Goal: Information Seeking & Learning: Check status

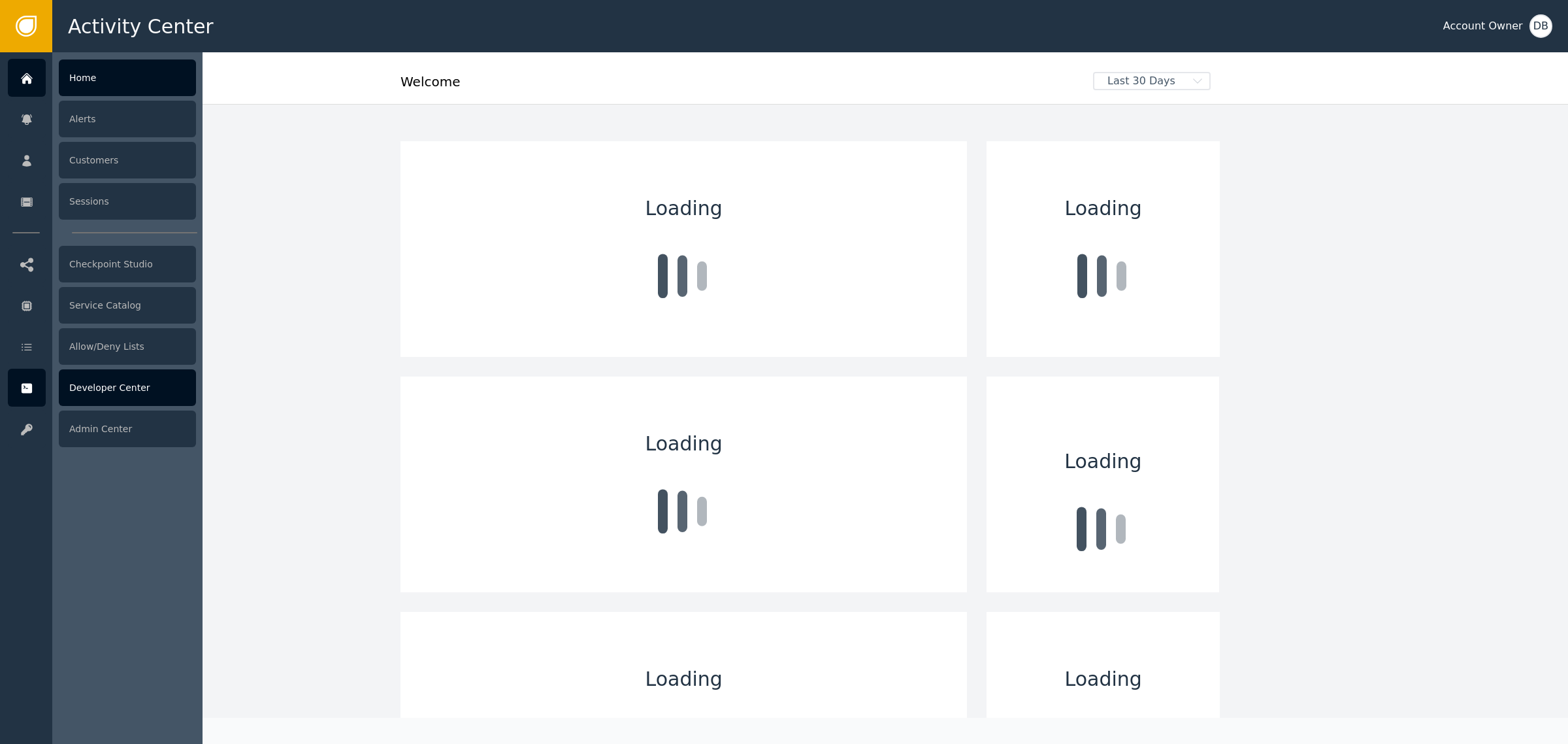
click at [71, 388] on div "Developer Center" at bounding box center [127, 388] width 137 height 37
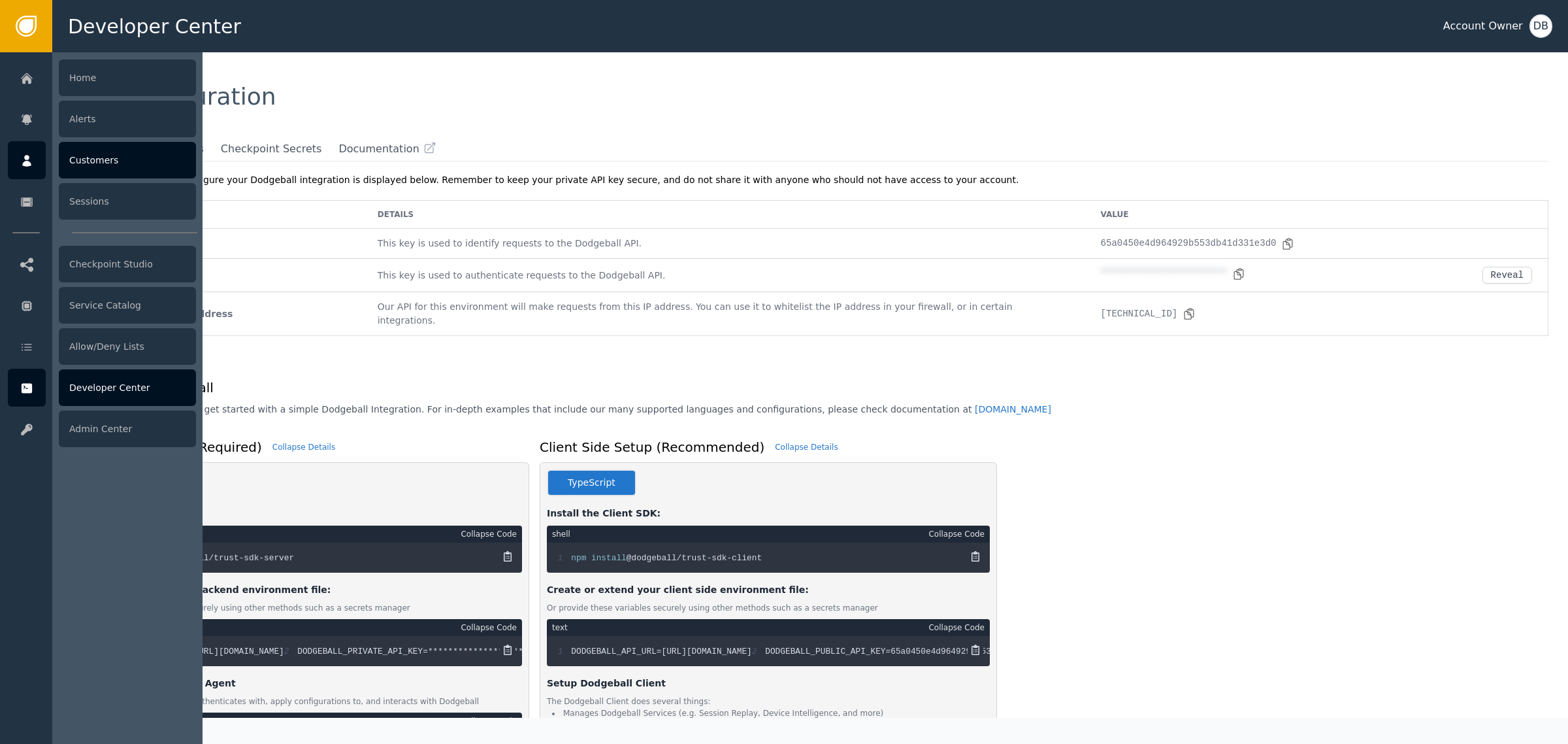
click at [125, 175] on div "Customers" at bounding box center [127, 160] width 137 height 37
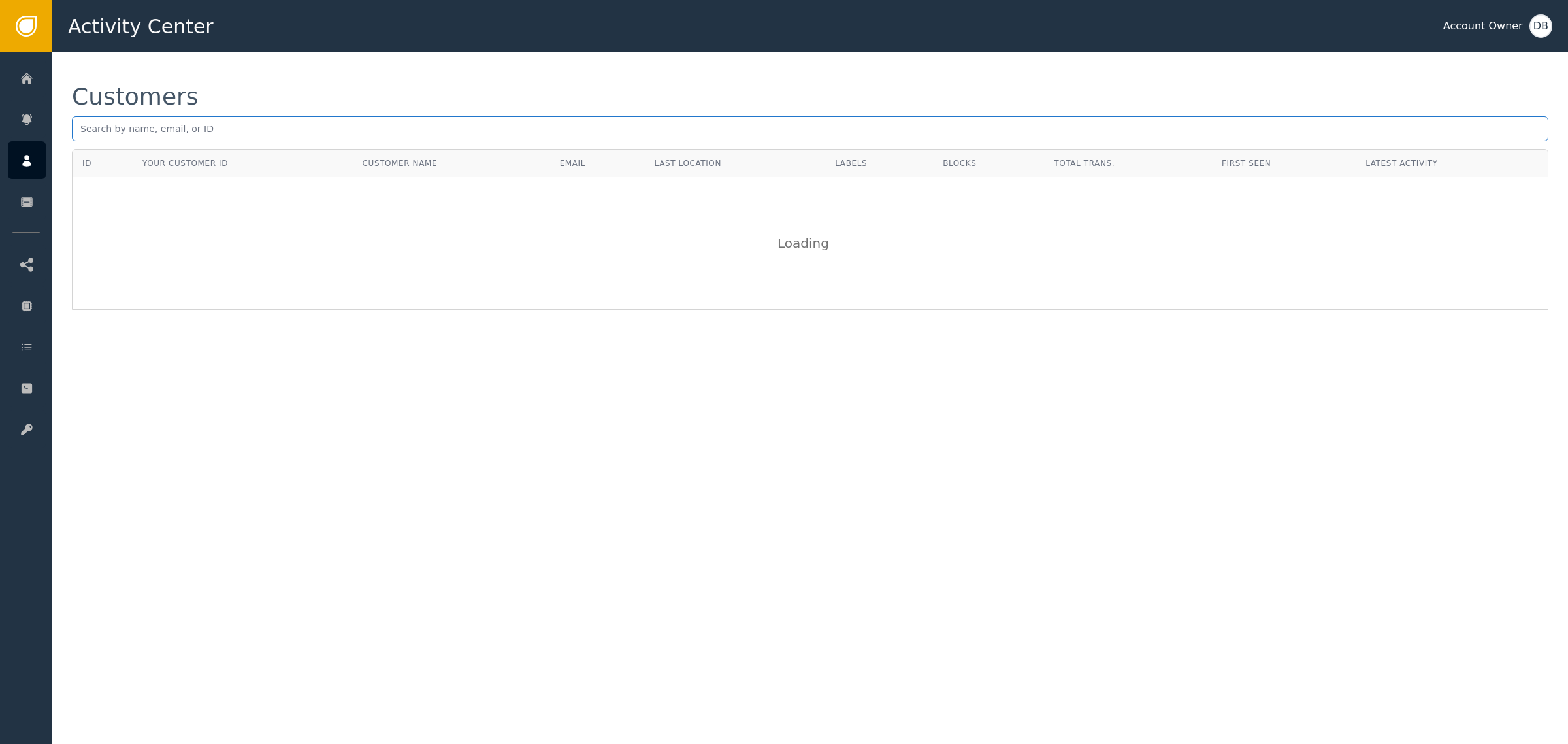
click at [202, 125] on input "text" at bounding box center [810, 128] width 1477 height 25
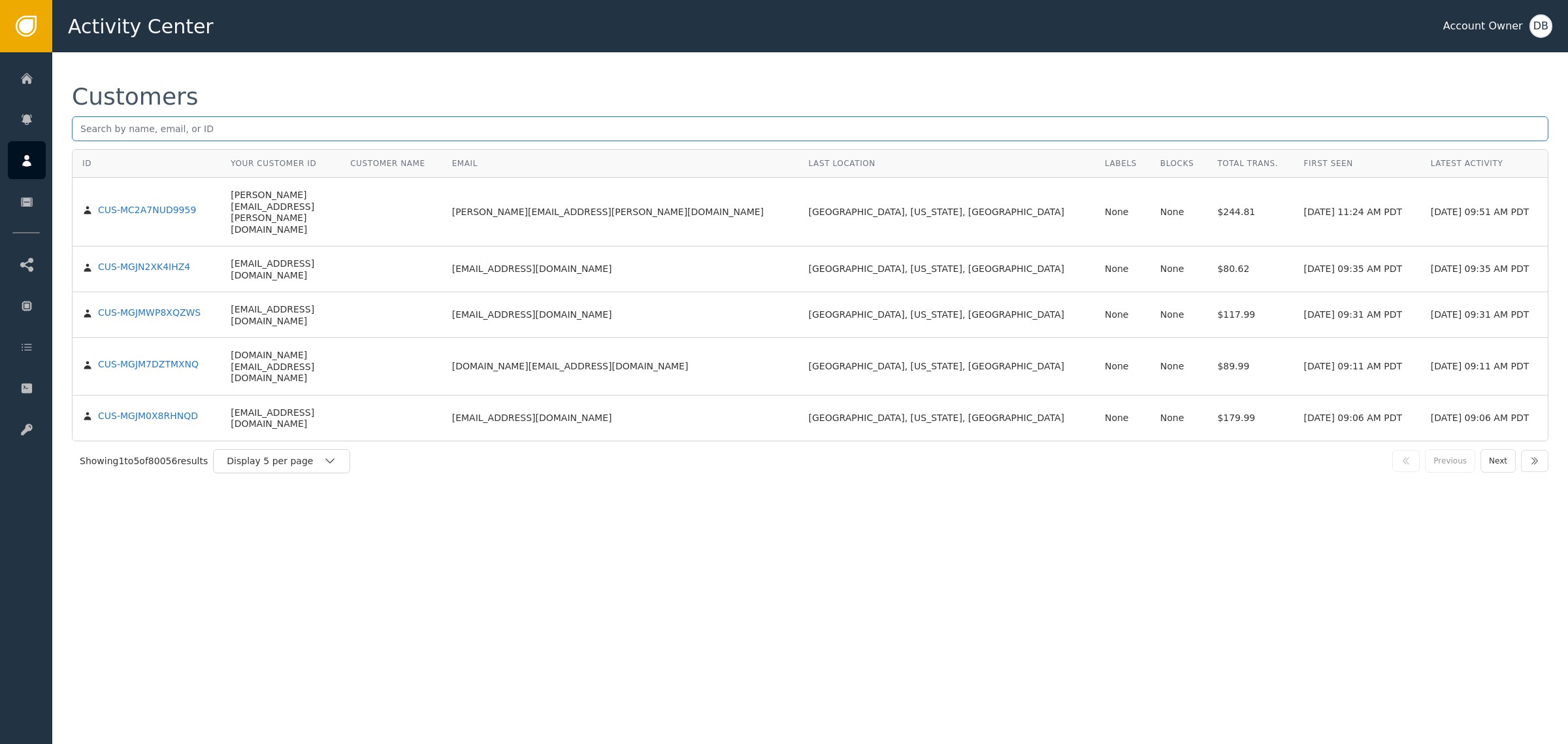
paste input "[PERSON_NAME][EMAIL_ADDRESS][PERSON_NAME][DOMAIN_NAME]"
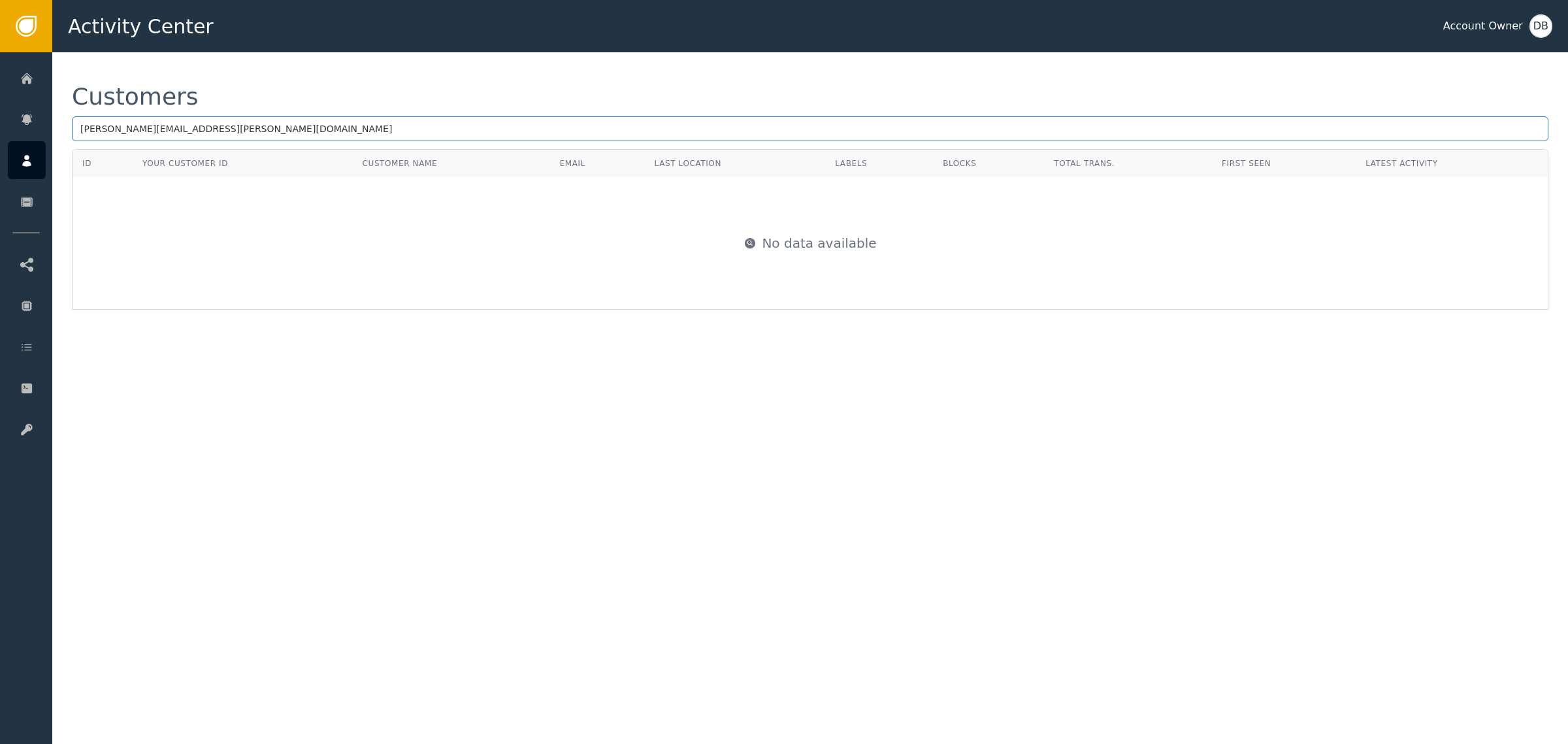
type input "[PERSON_NAME][EMAIL_ADDRESS][PERSON_NAME][DOMAIN_NAME]"
click at [659, 370] on div "Customers [PERSON_NAME][EMAIL_ADDRESS][PERSON_NAME][DOMAIN_NAME] ID Your Custom…" at bounding box center [810, 398] width 1516 height 692
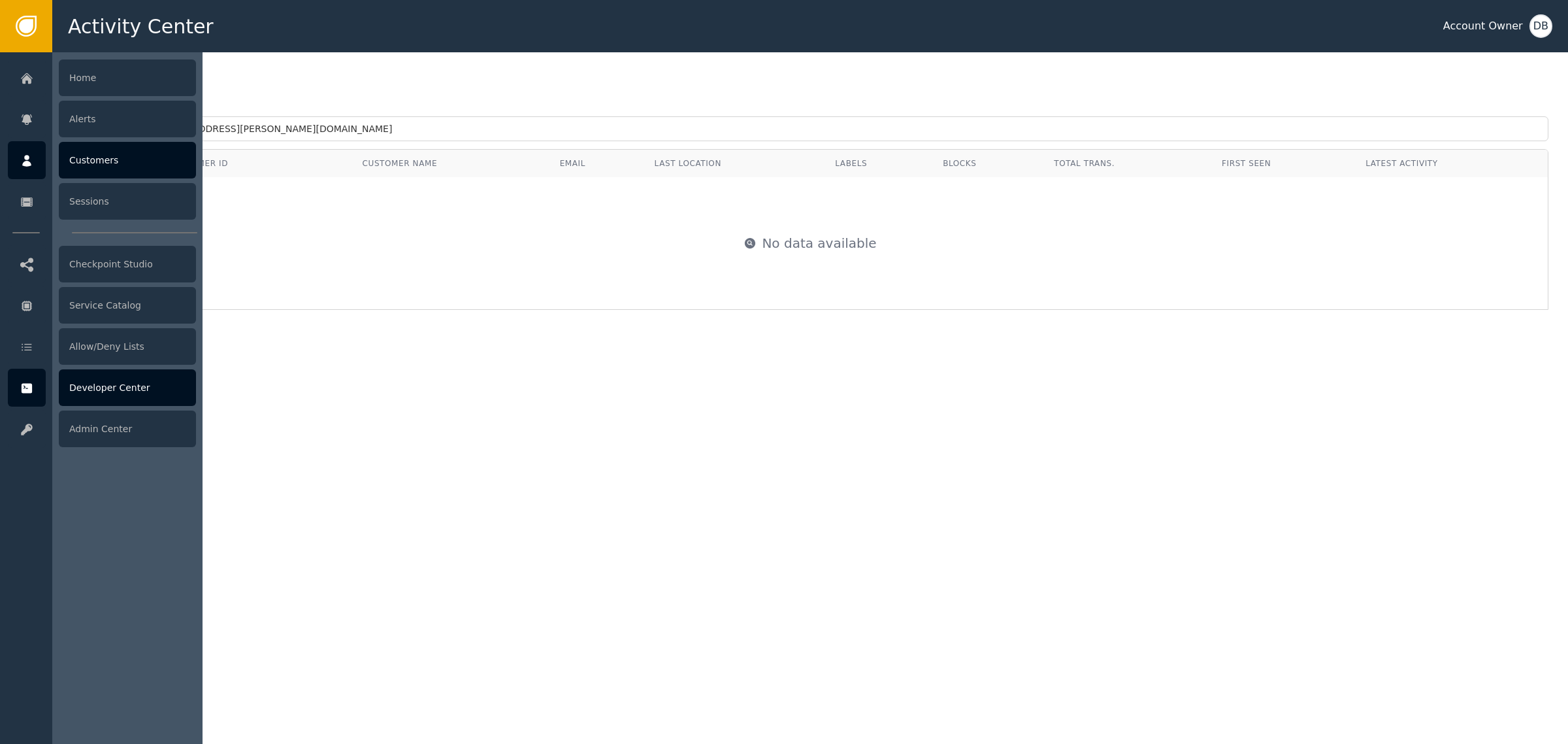
click at [145, 388] on div "Developer Center" at bounding box center [127, 388] width 137 height 37
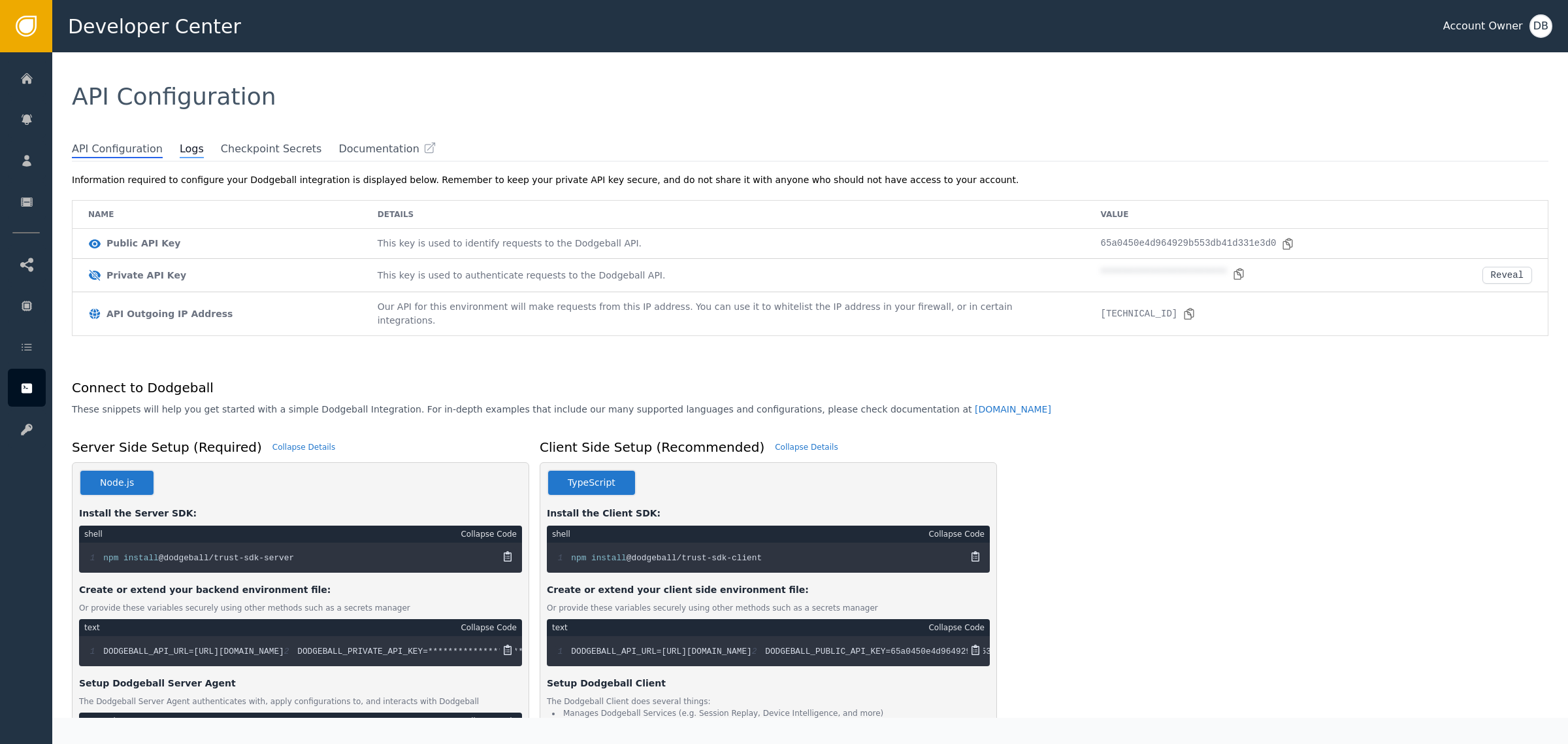
click at [180, 150] on span "Logs" at bounding box center [191, 149] width 24 height 17
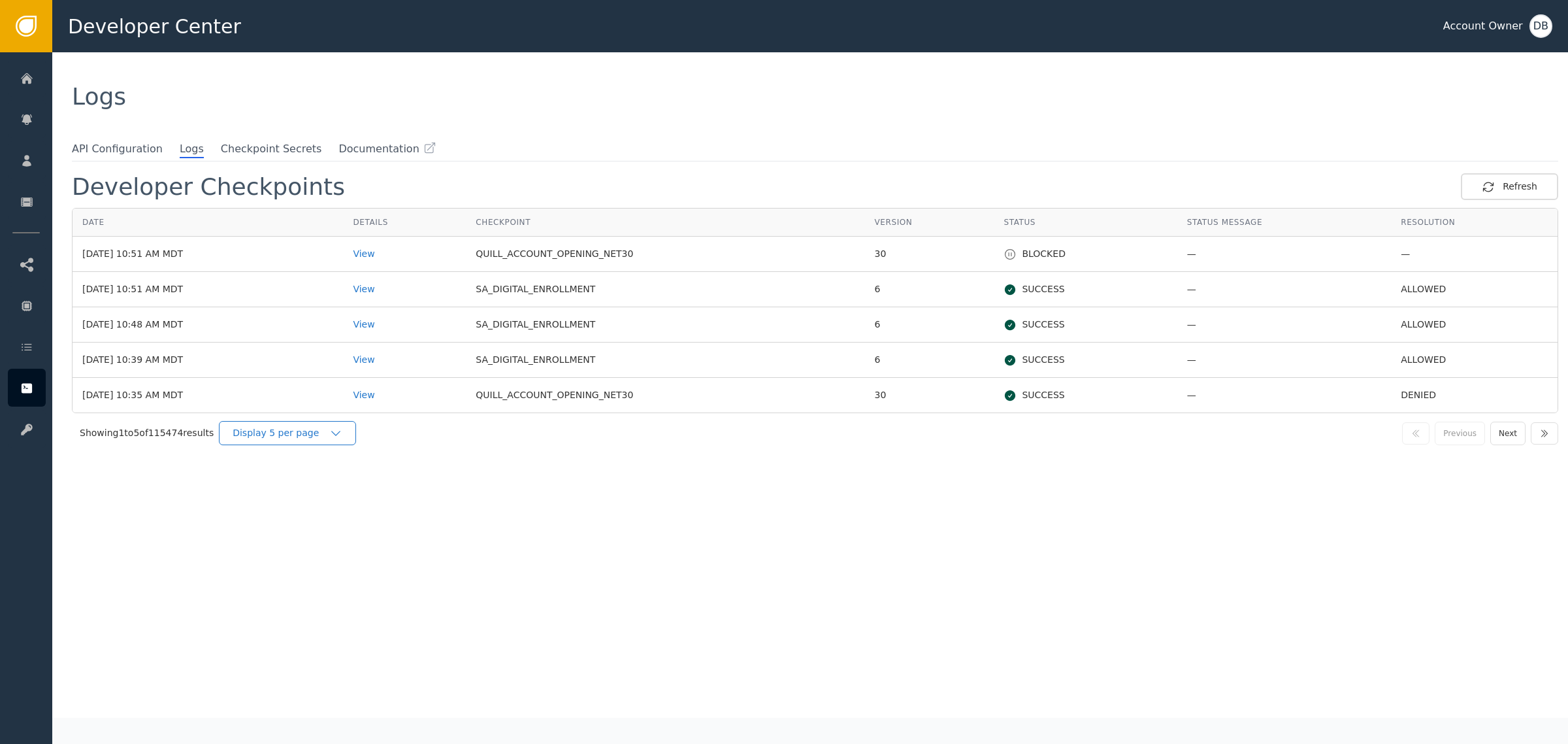
click at [332, 432] on icon "button" at bounding box center [336, 433] width 13 height 13
click at [321, 490] on div "Display 25 per page" at bounding box center [290, 487] width 104 height 14
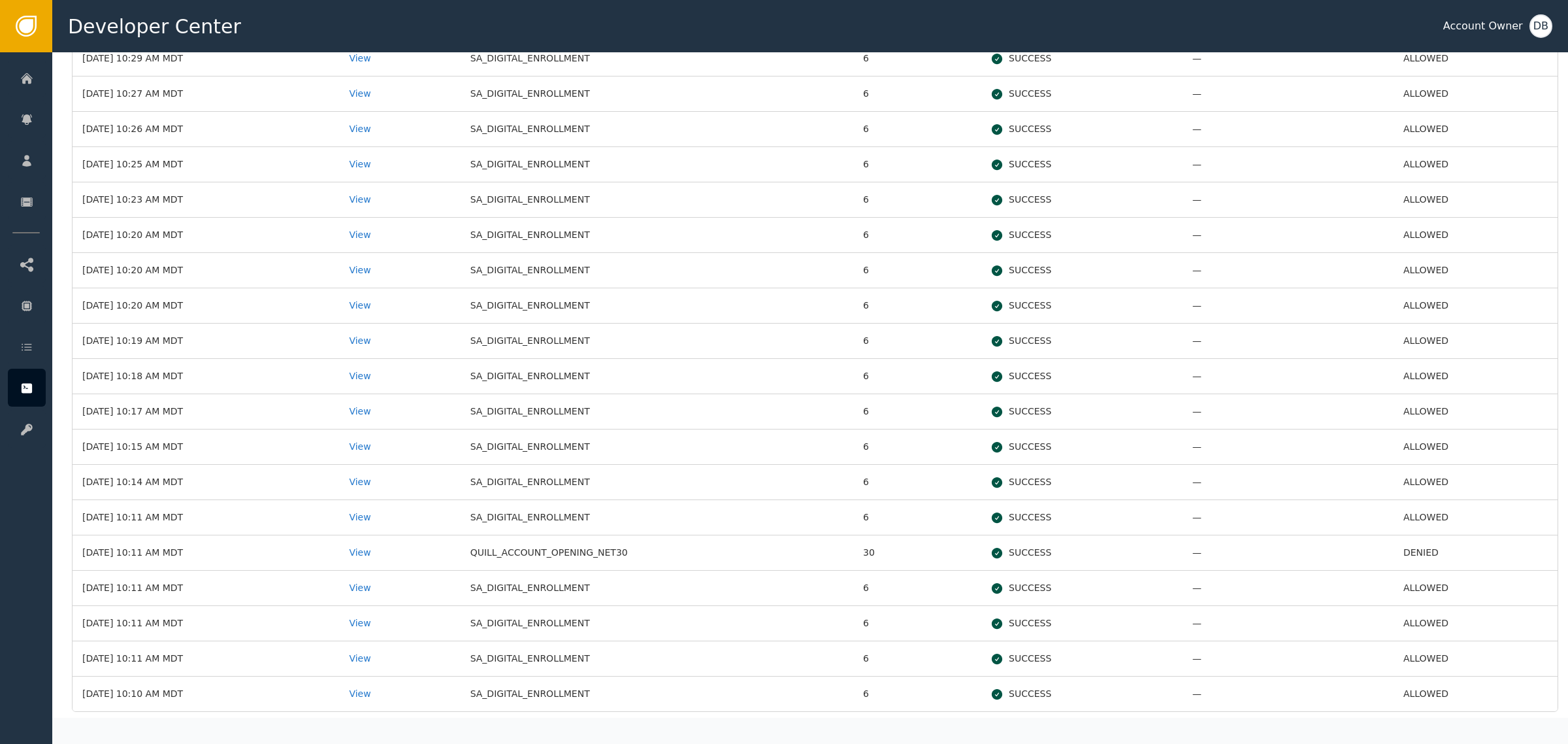
scroll to position [409, 0]
click at [386, 521] on div "View" at bounding box center [399, 516] width 102 height 14
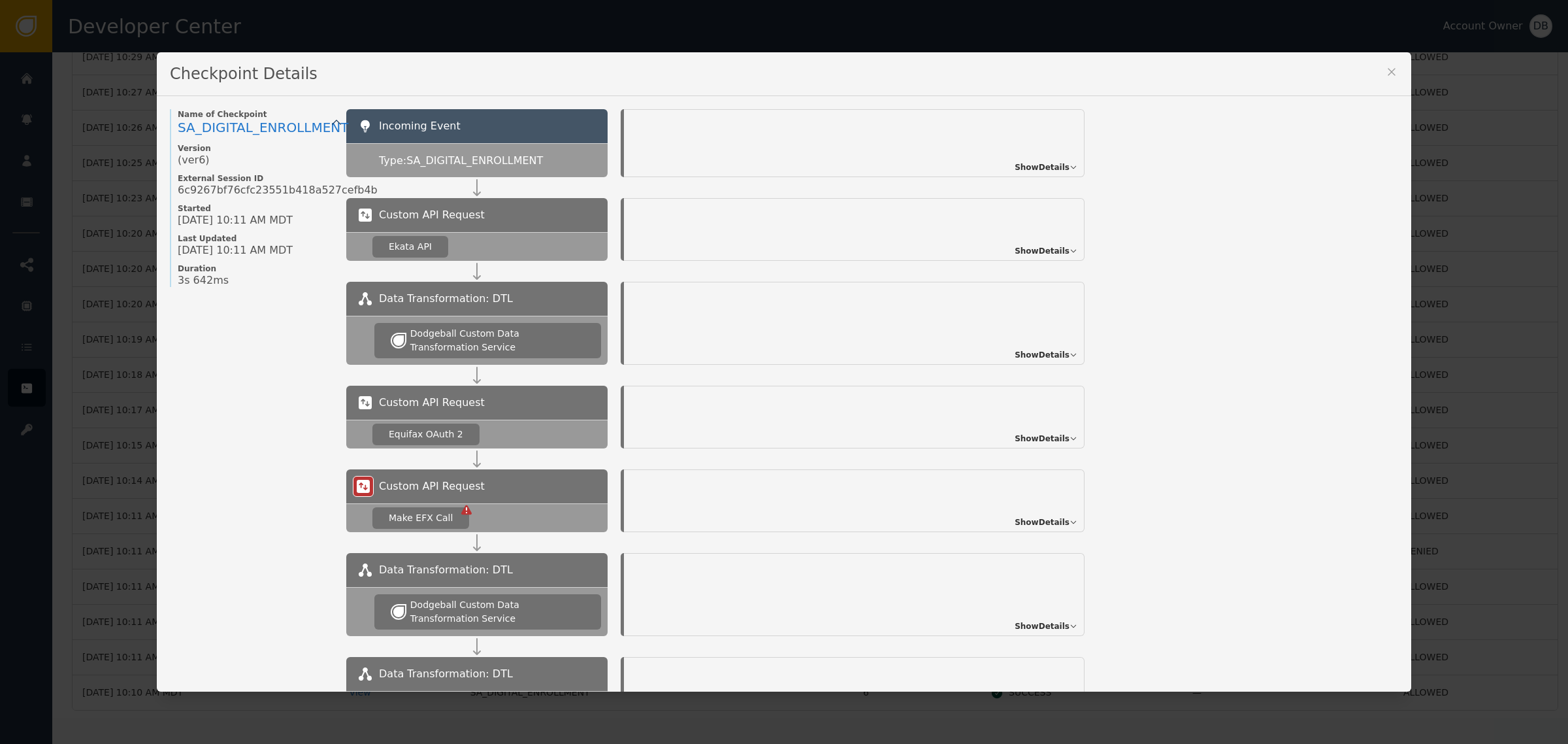
click at [1038, 162] on span "Show Details" at bounding box center [1042, 167] width 55 height 12
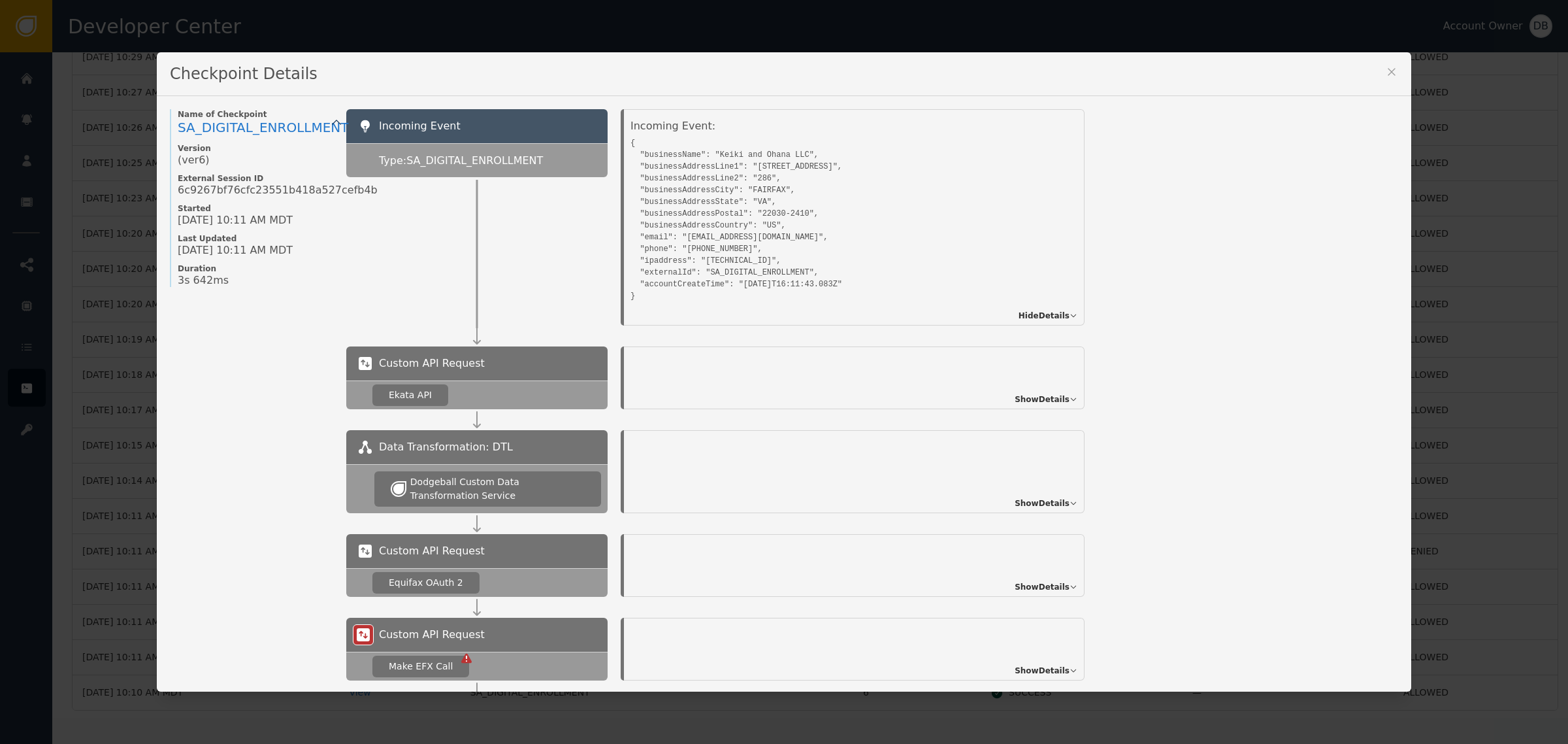
click at [1394, 72] on div "Checkpoint Details" at bounding box center [784, 74] width 1255 height 44
click at [1406, 70] on div "Checkpoint Details Name of Checkpoint SA_DIGITAL_ENROLLMENT Version (ver 6 ) Ex…" at bounding box center [784, 372] width 1568 height 744
click at [1387, 70] on icon at bounding box center [1392, 71] width 13 height 13
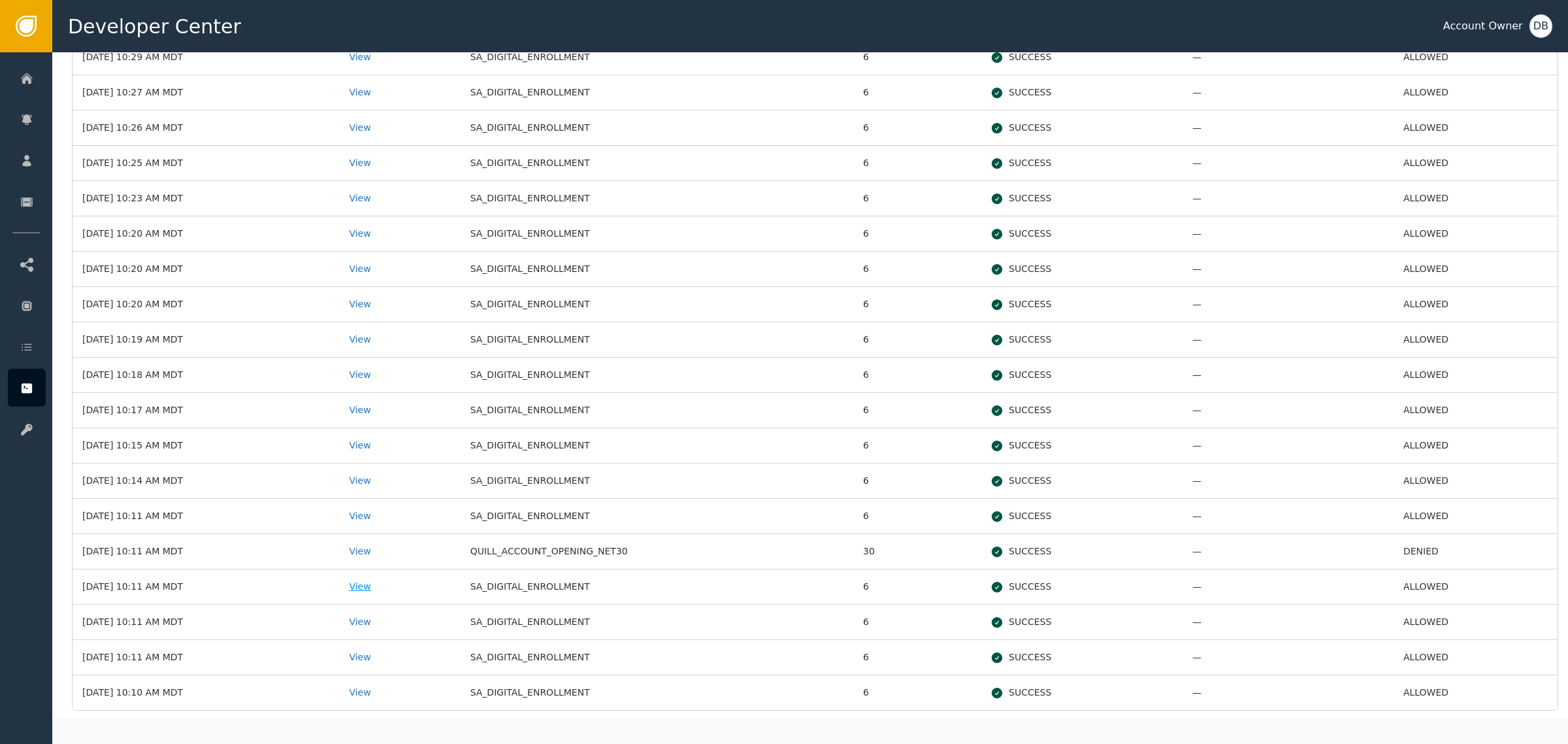
click at [384, 590] on div "View" at bounding box center [399, 586] width 102 height 14
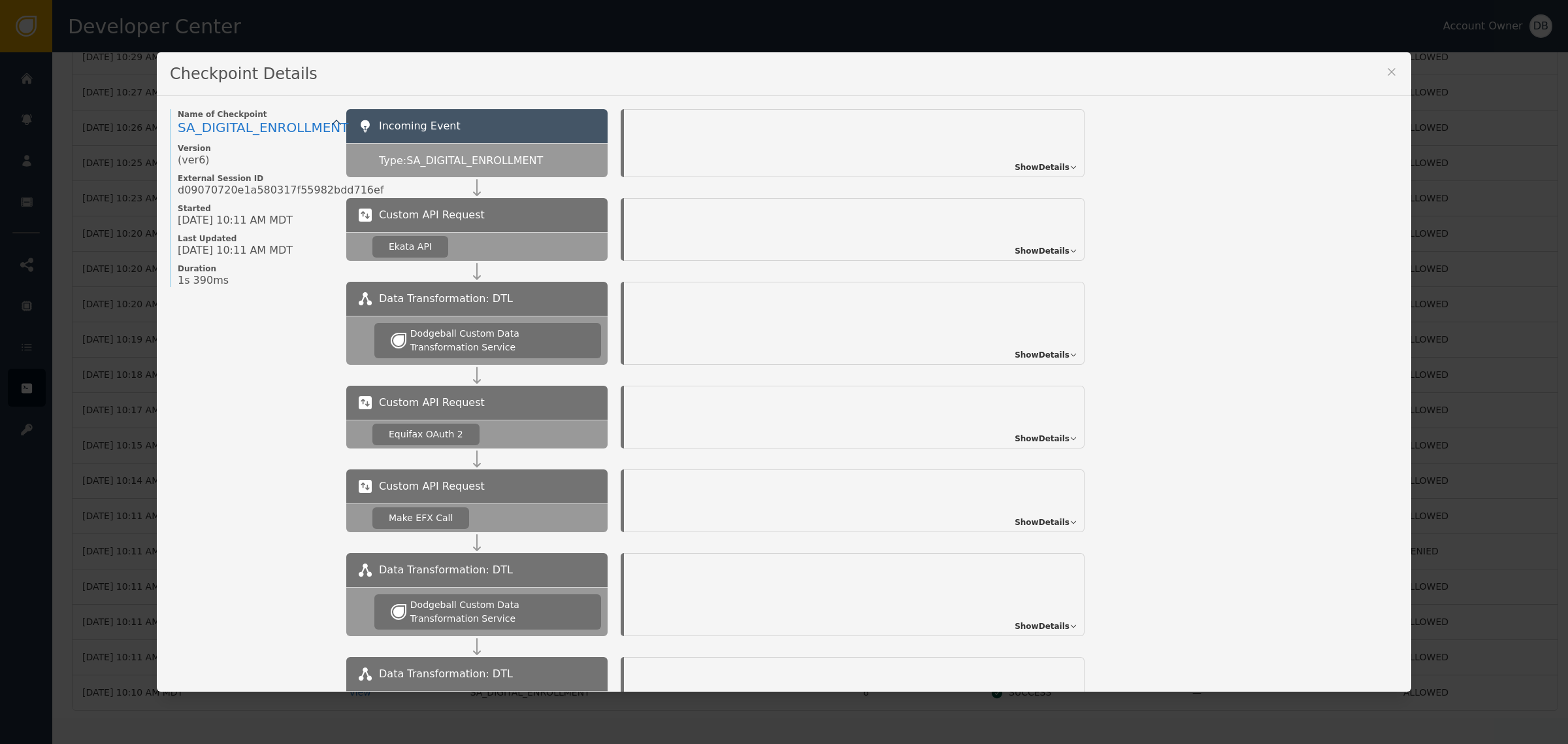
click at [1042, 173] on span "Show Details" at bounding box center [1042, 167] width 55 height 12
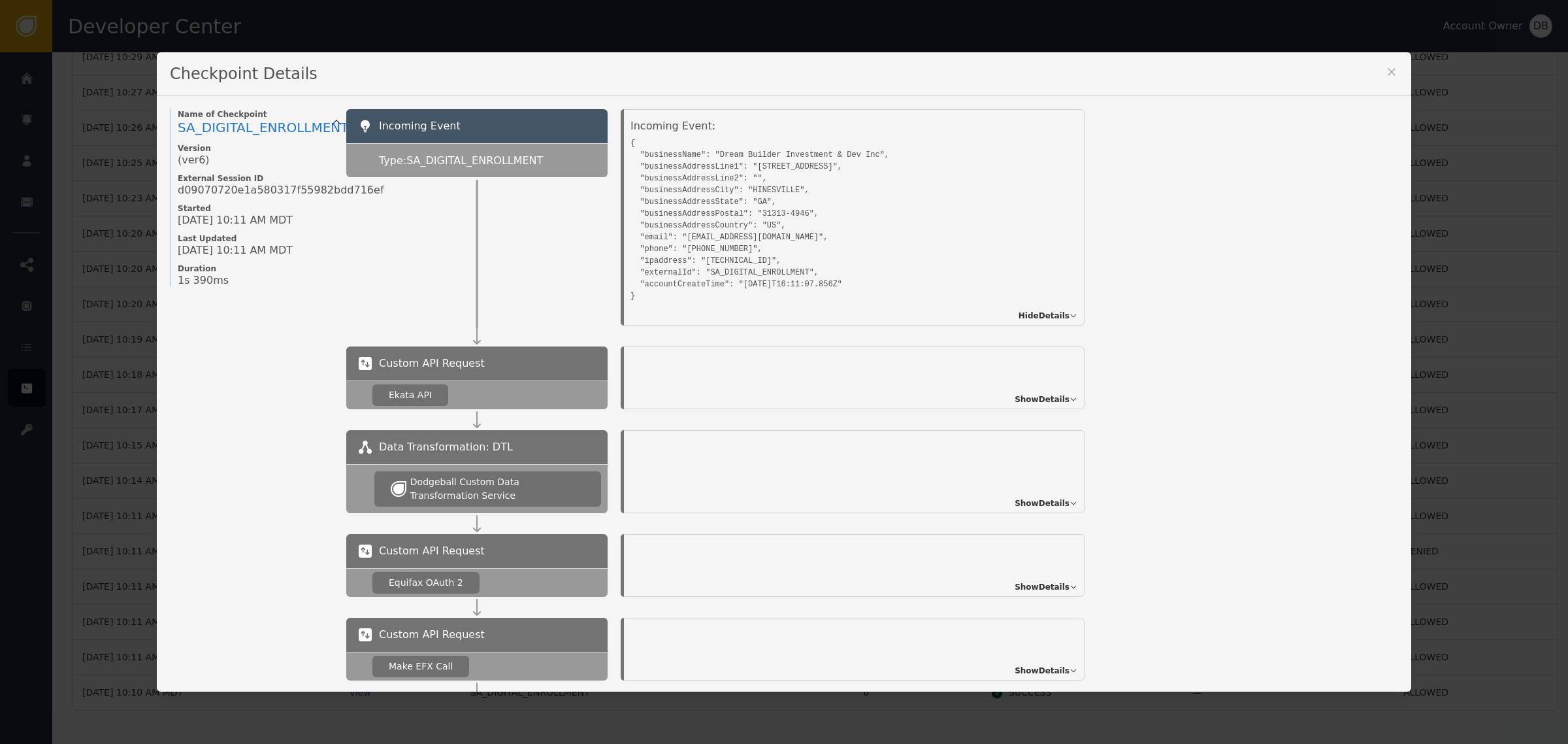
click at [1386, 76] on icon at bounding box center [1392, 71] width 13 height 13
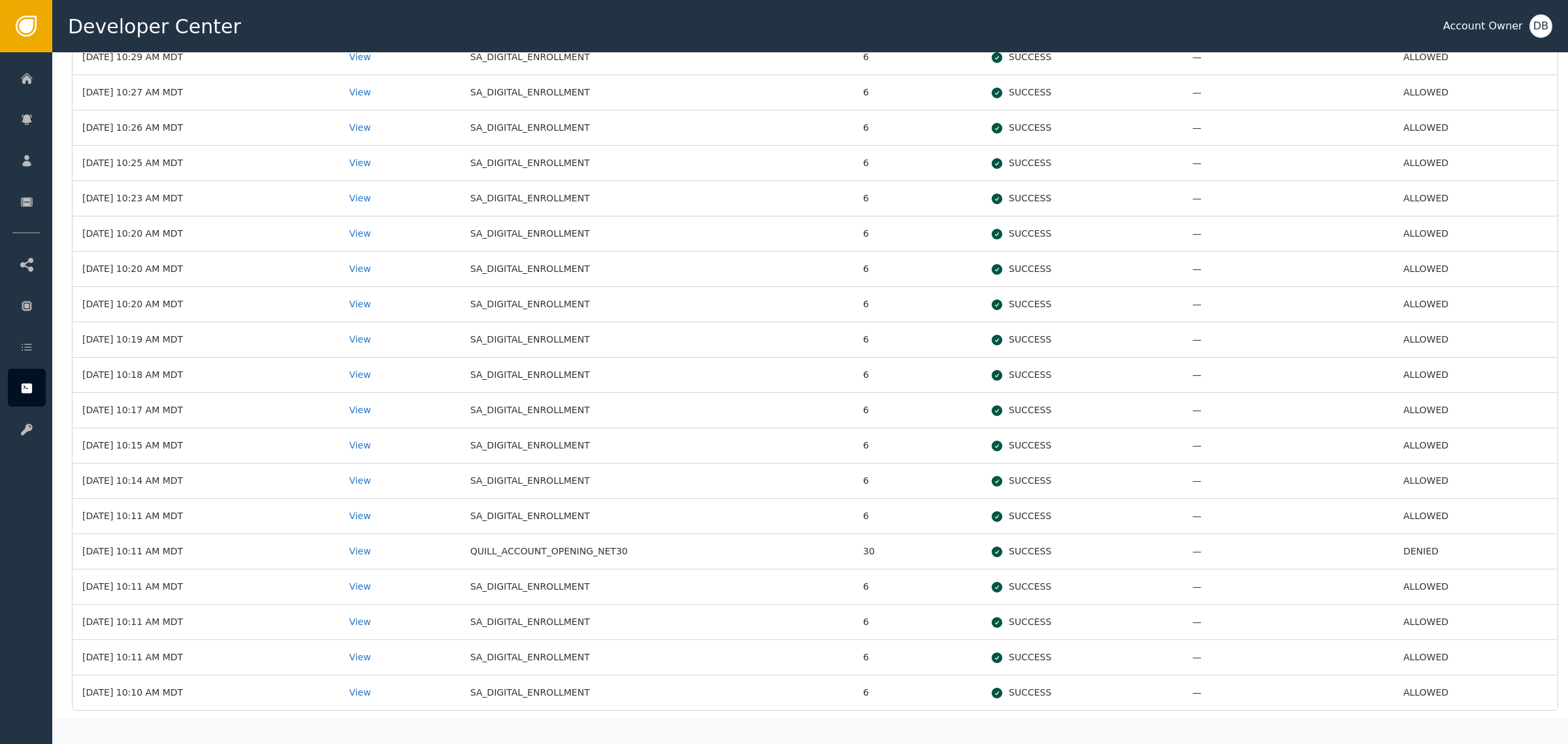
scroll to position [444, 0]
click at [390, 629] on div "View" at bounding box center [399, 624] width 102 height 14
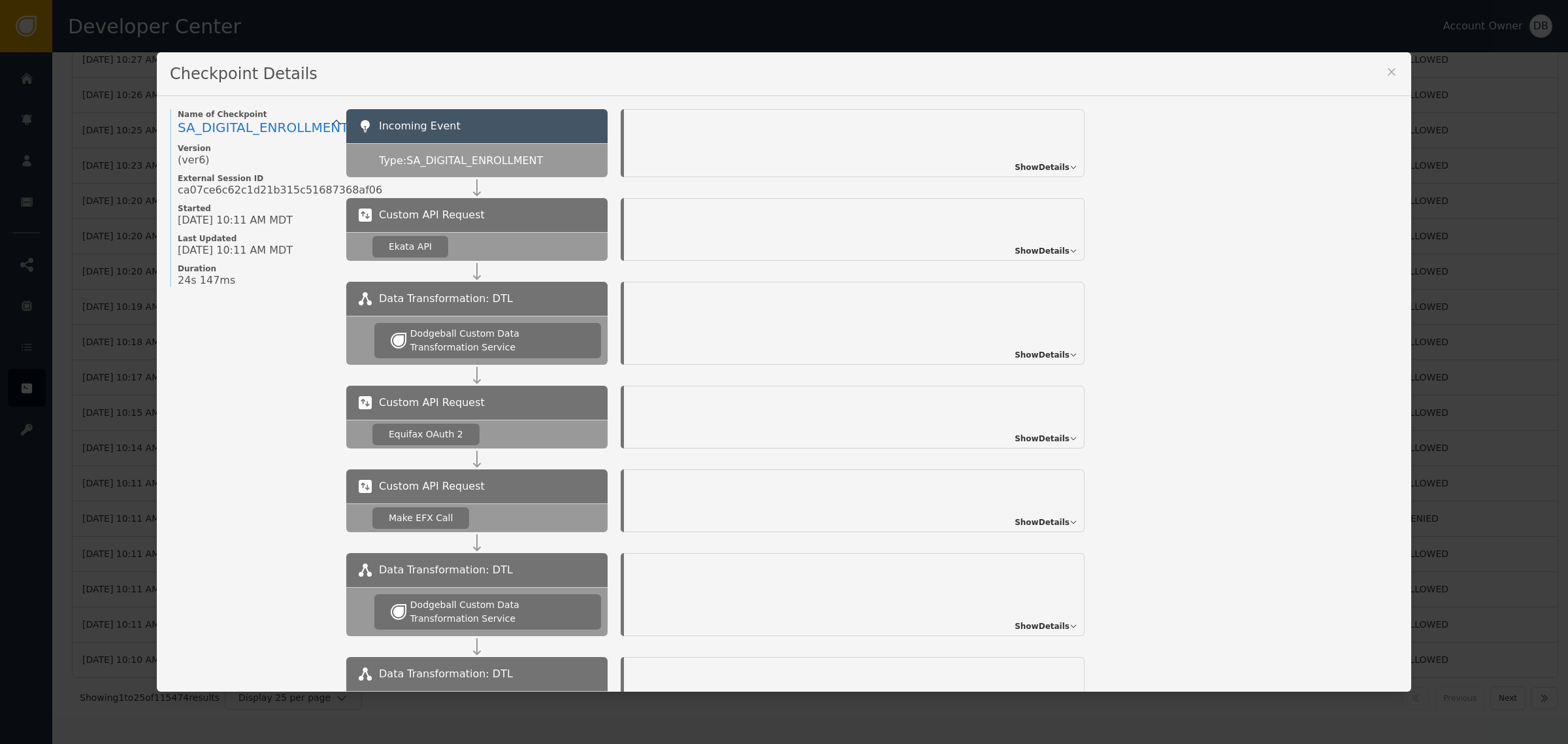
click at [1028, 171] on span "Show Details" at bounding box center [1042, 167] width 55 height 12
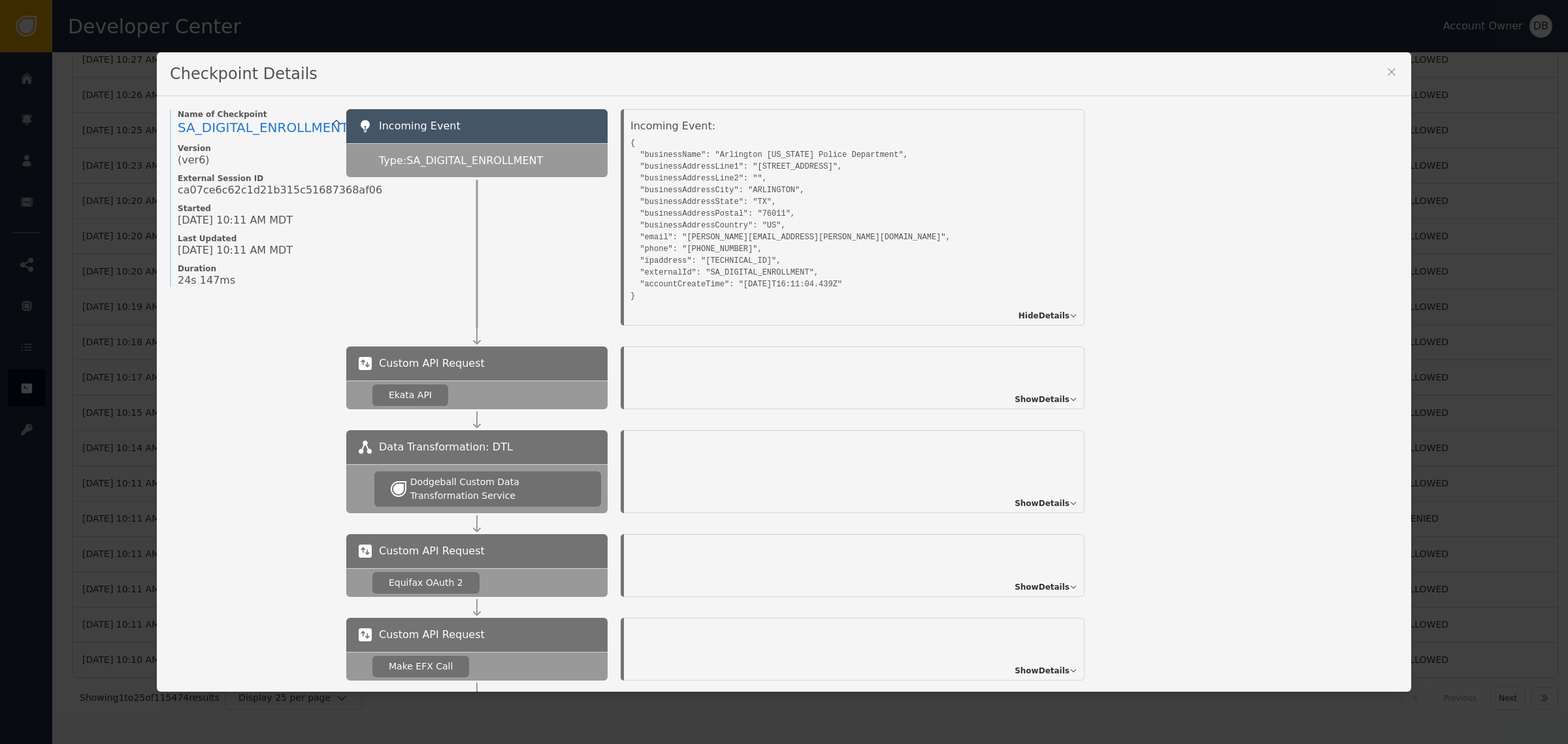
click at [1047, 400] on span "Show Details" at bounding box center [1042, 399] width 55 height 12
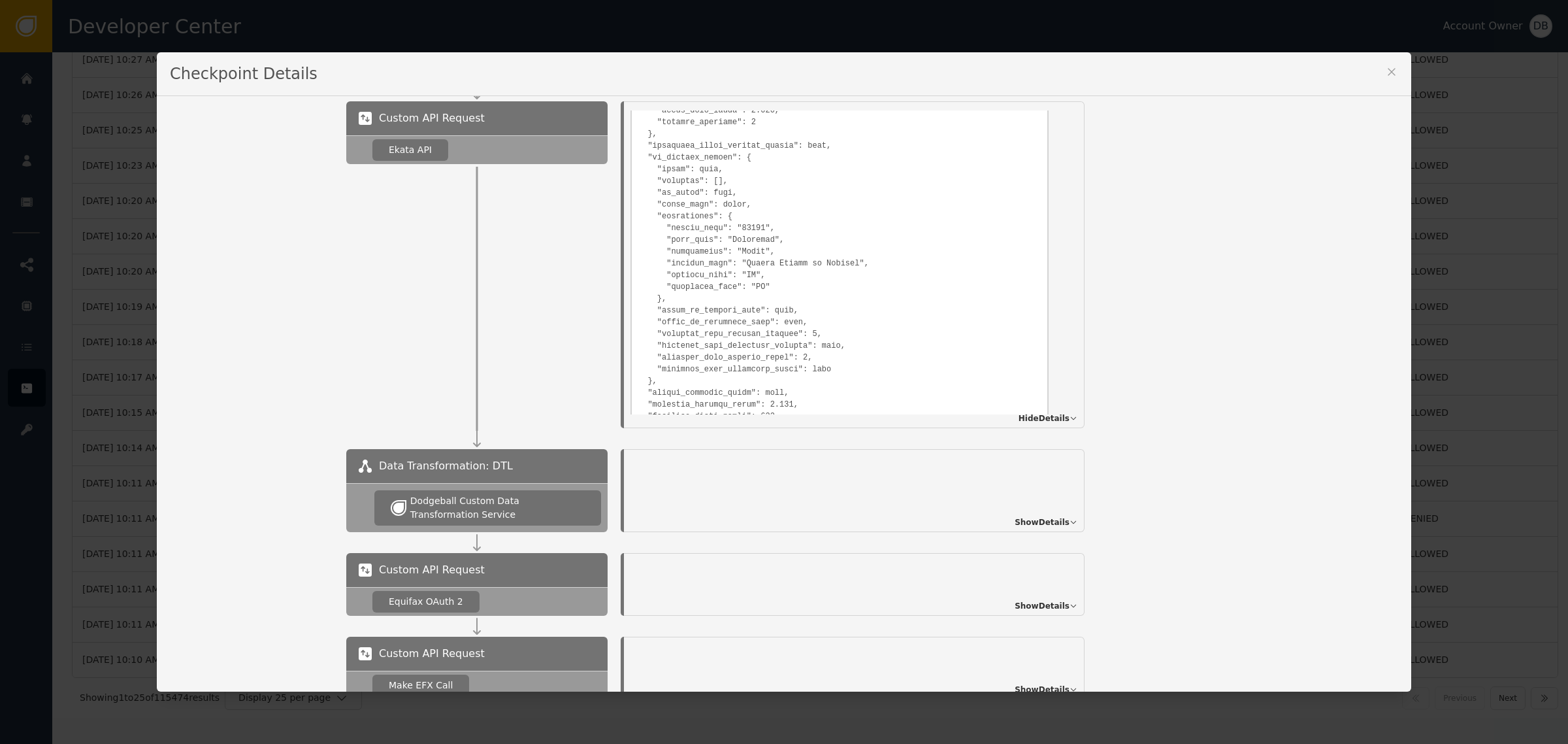
scroll to position [1236, 0]
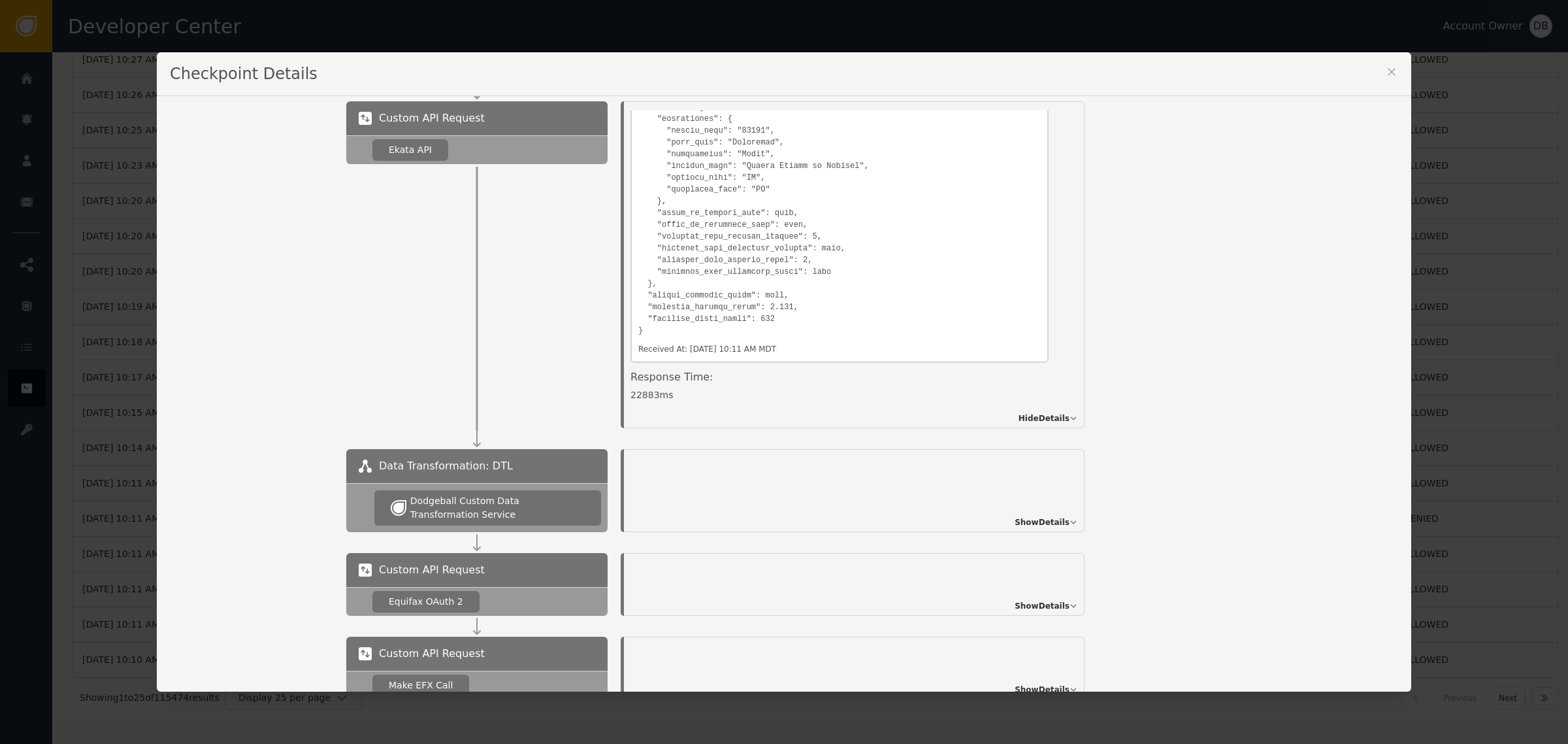
click at [640, 389] on div "22883 ms" at bounding box center [840, 395] width 419 height 14
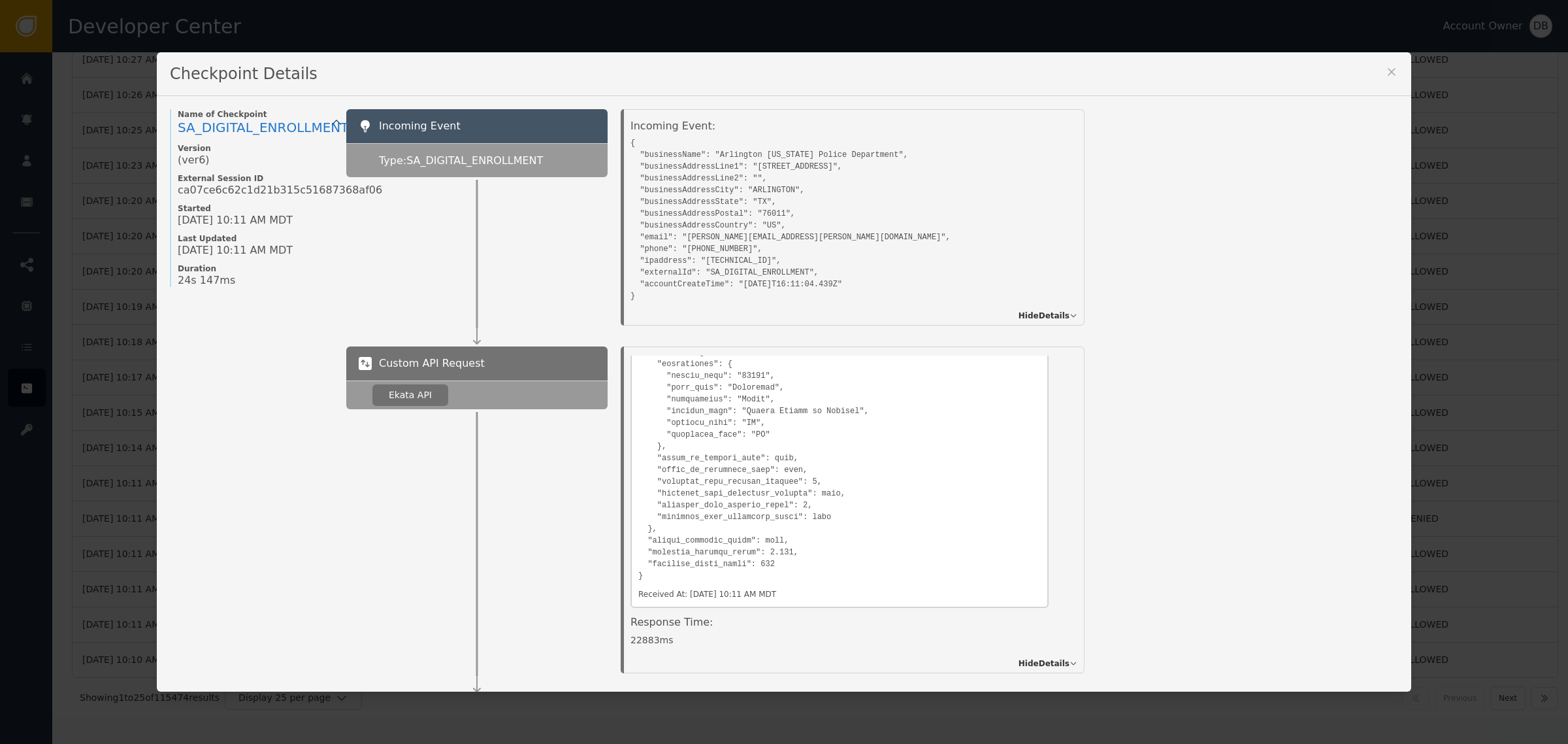
click at [743, 619] on div "Response Time:" at bounding box center [840, 624] width 419 height 19
click at [693, 563] on div "1760026287581" at bounding box center [709, 562] width 76 height 14
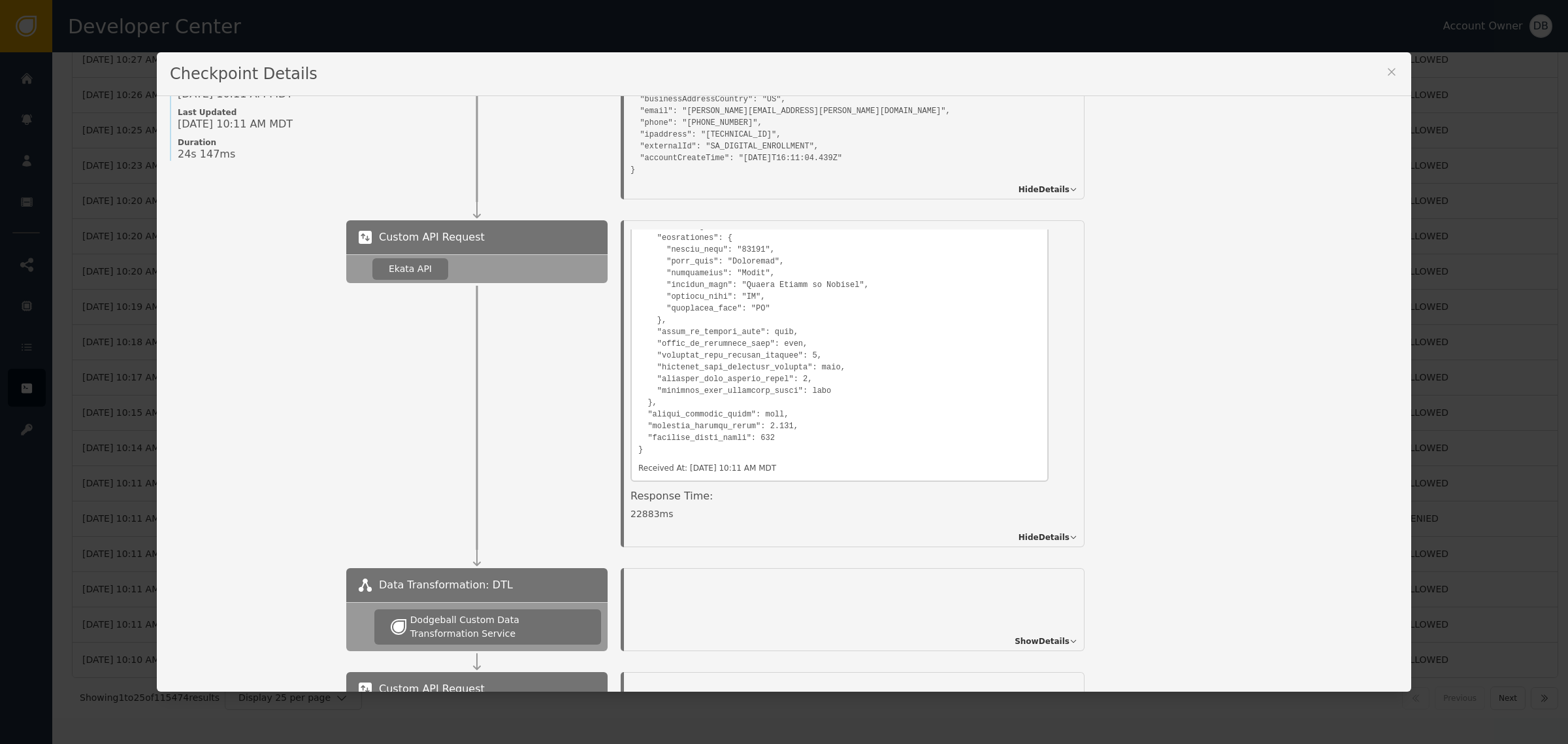
scroll to position [163, 0]
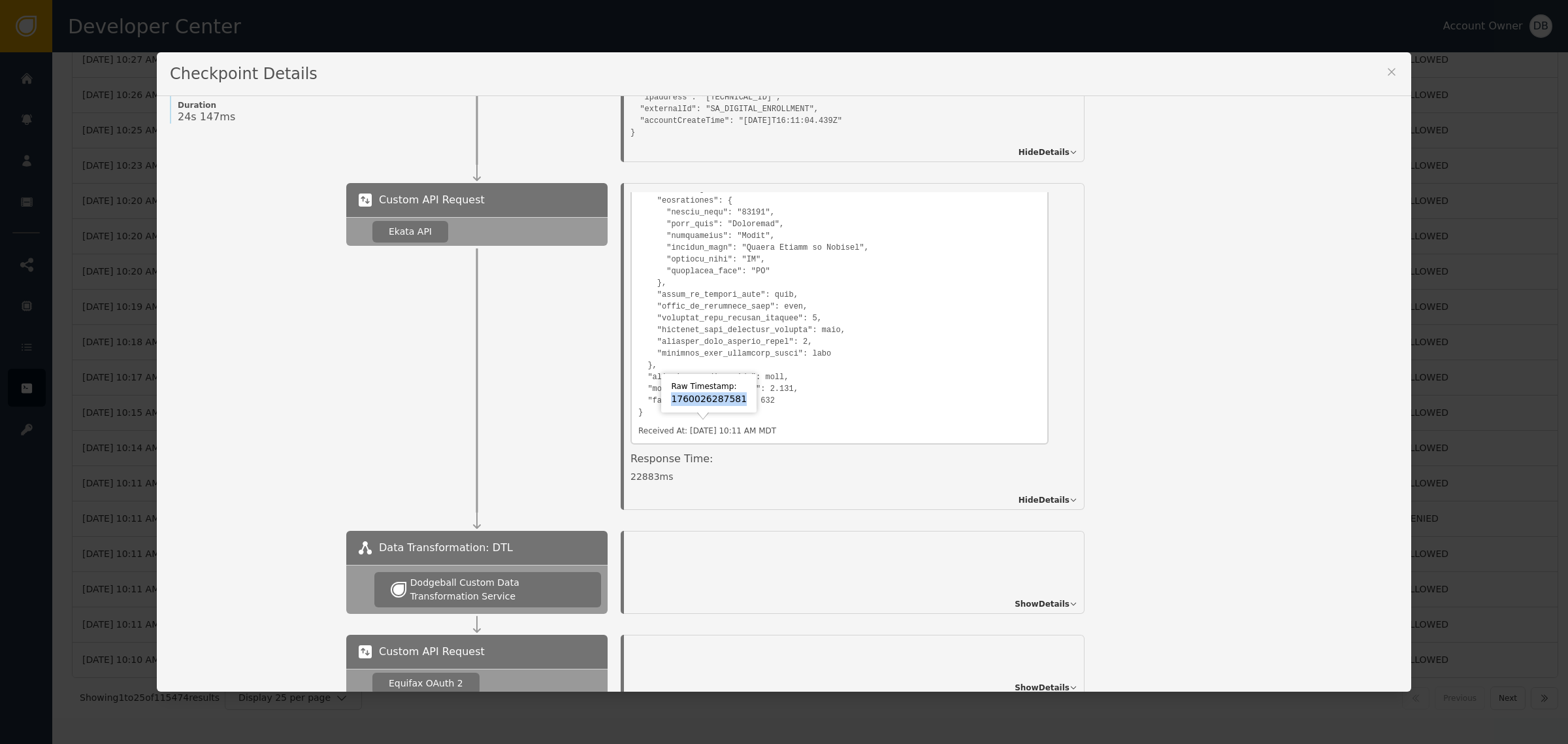
click at [725, 402] on div "1760026287581" at bounding box center [709, 399] width 76 height 14
click at [703, 397] on div "1760026287581" at bounding box center [709, 399] width 76 height 14
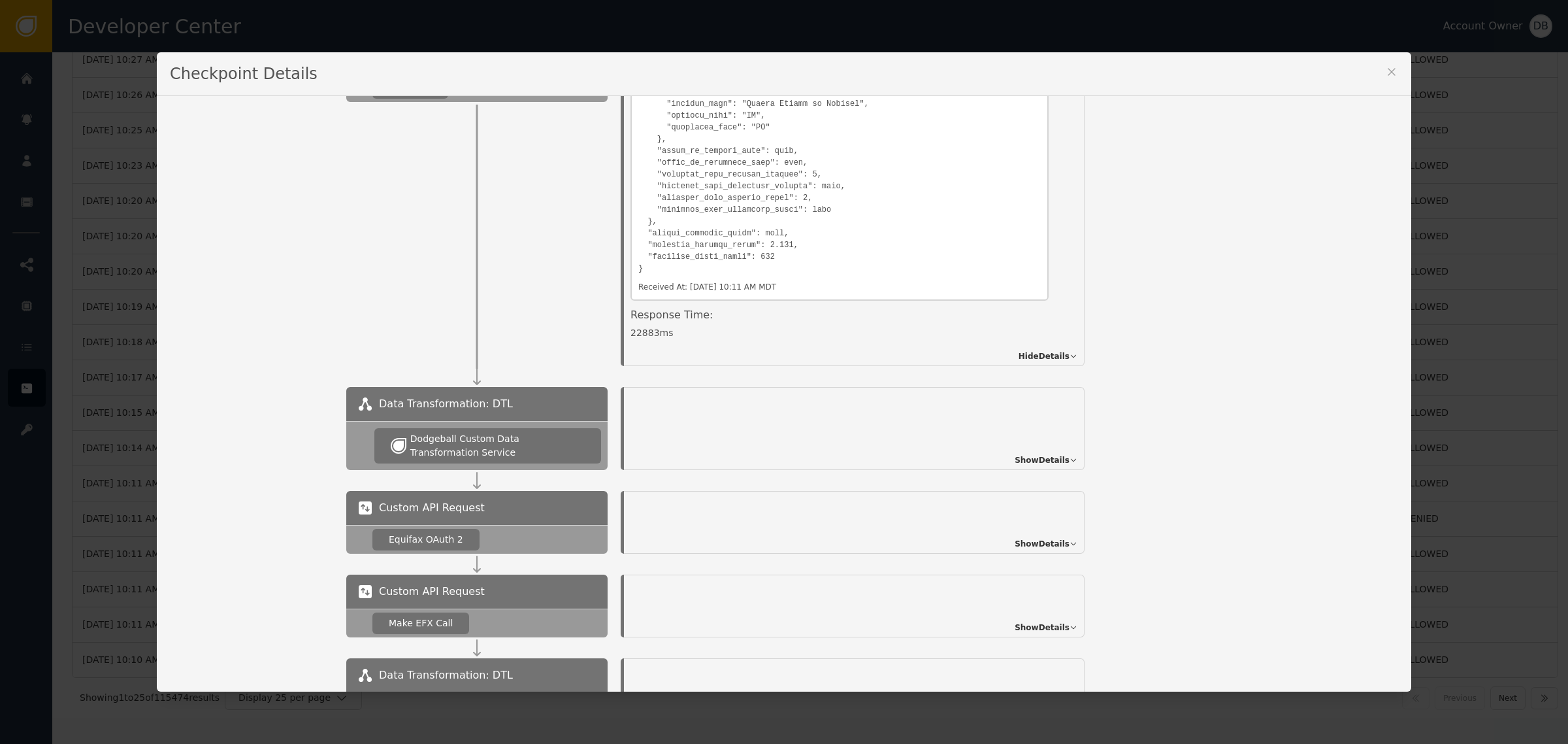
scroll to position [327, 0]
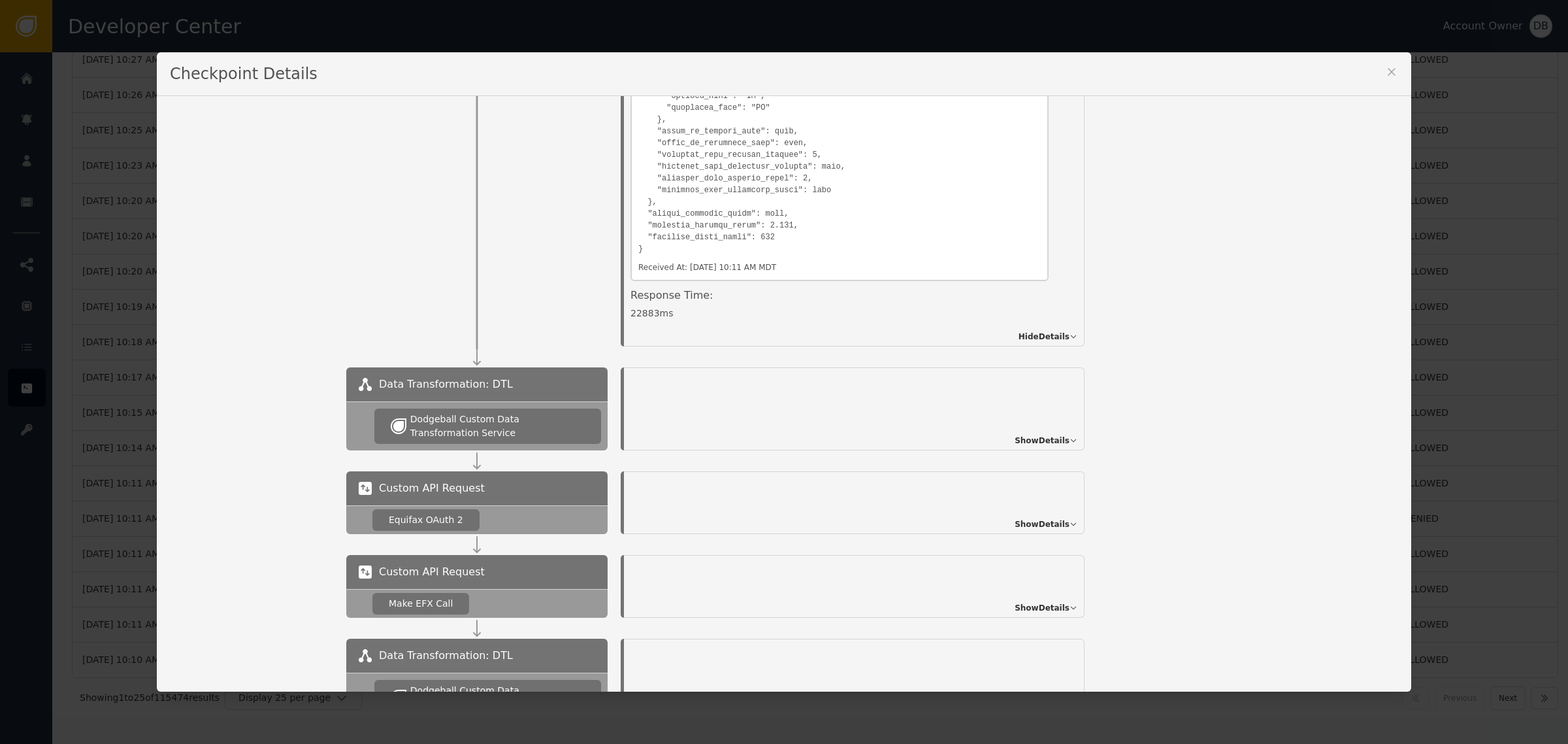
click at [1043, 439] on span "Show Details" at bounding box center [1042, 440] width 55 height 12
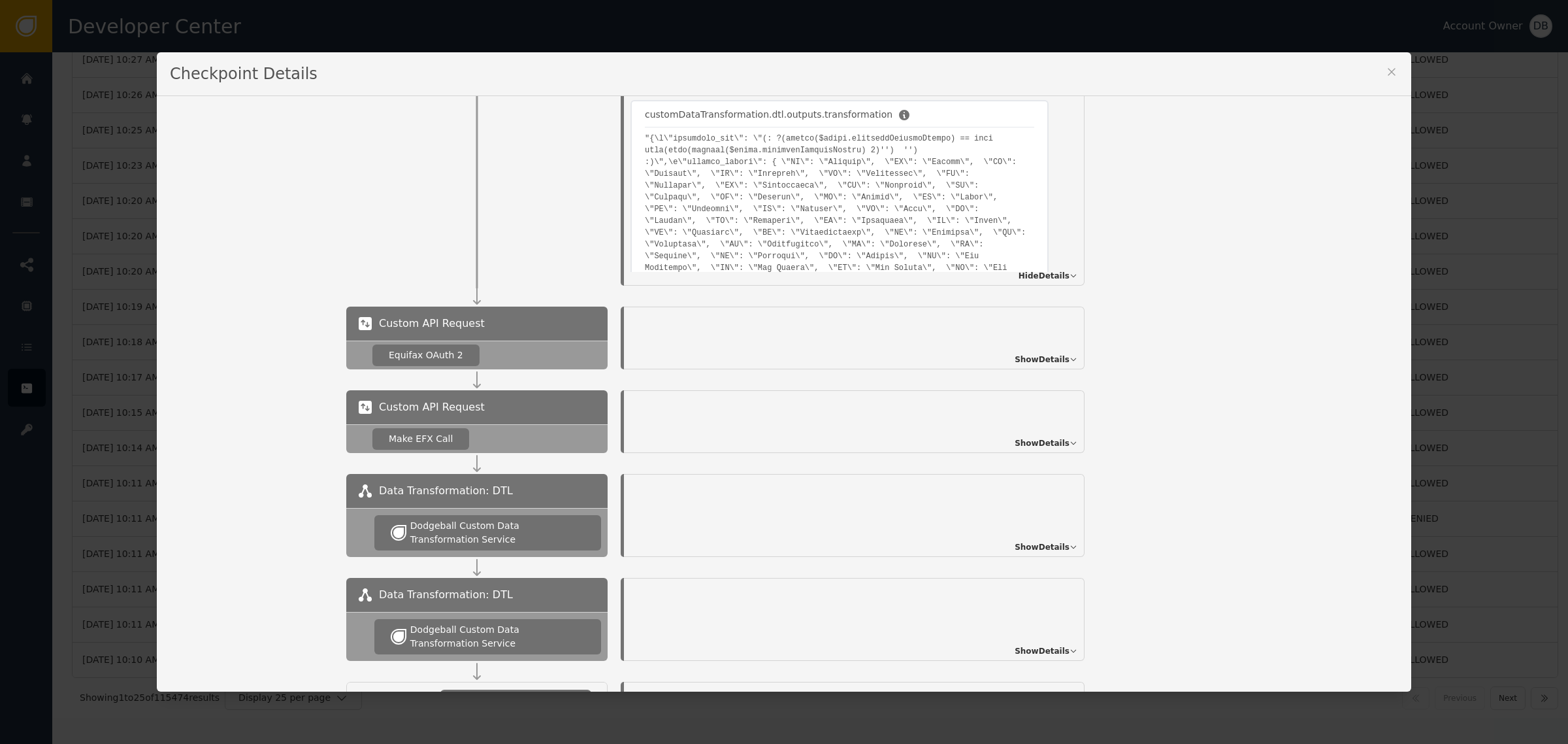
scroll to position [211, 0]
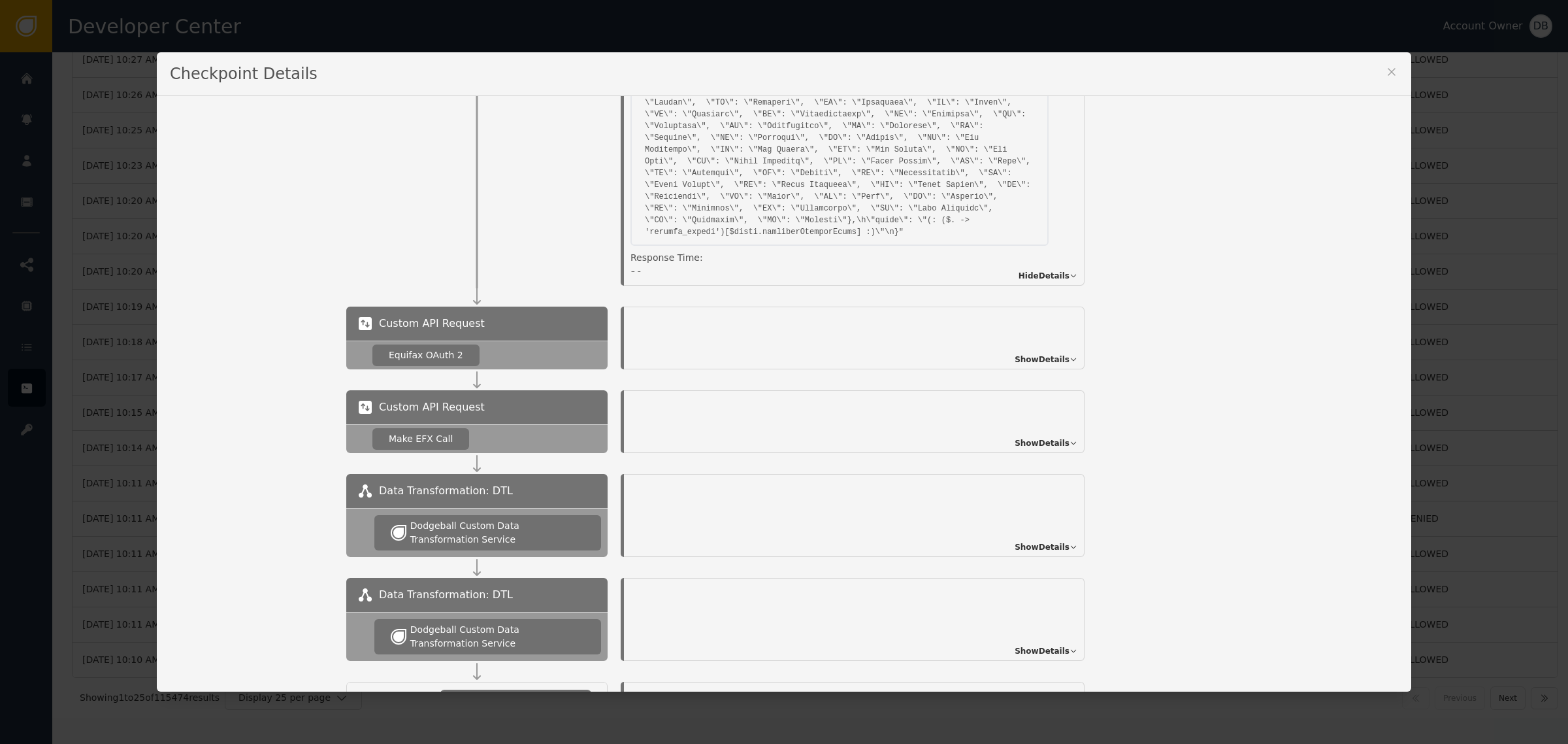
click at [1040, 358] on span "Show Details" at bounding box center [1042, 359] width 55 height 12
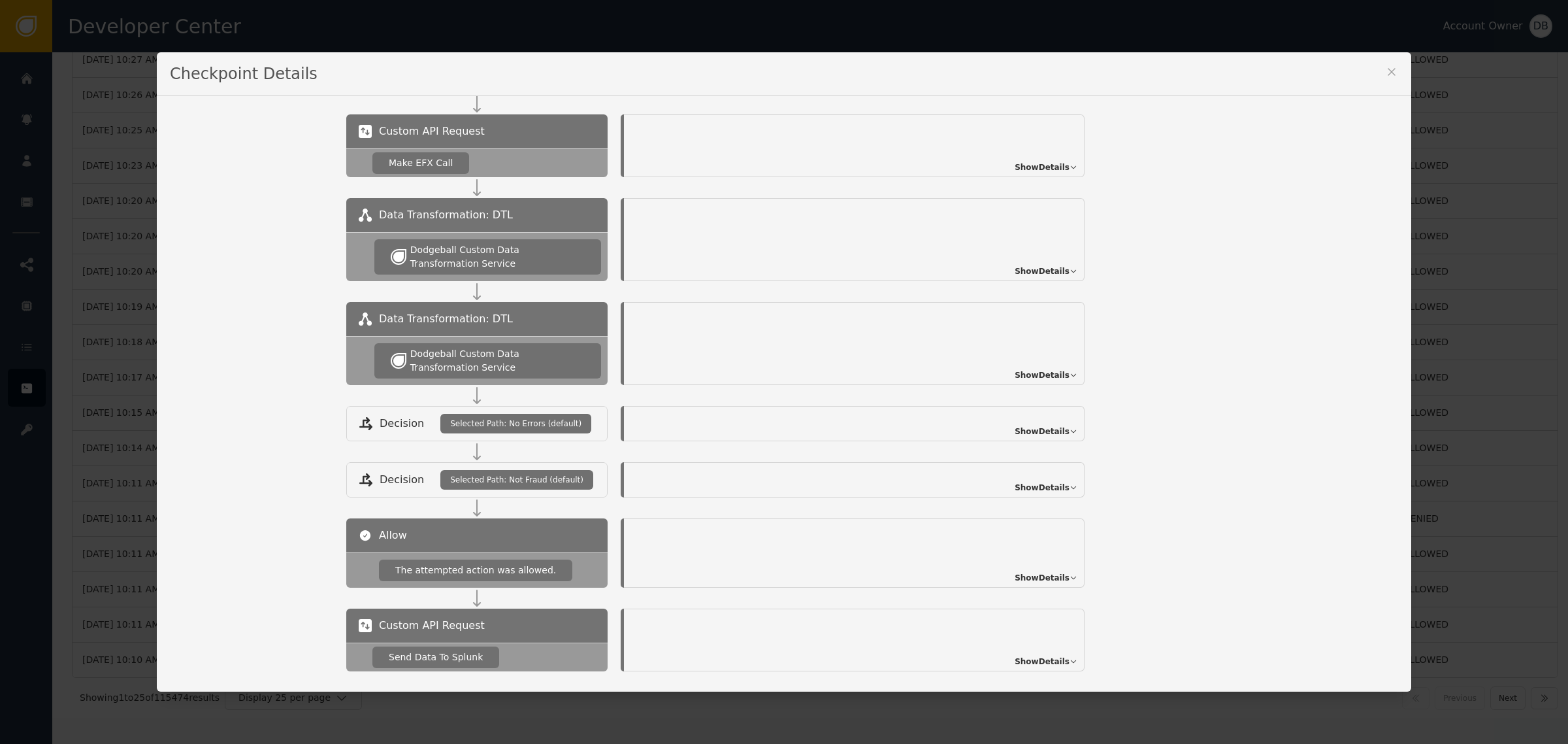
scroll to position [1307, 0]
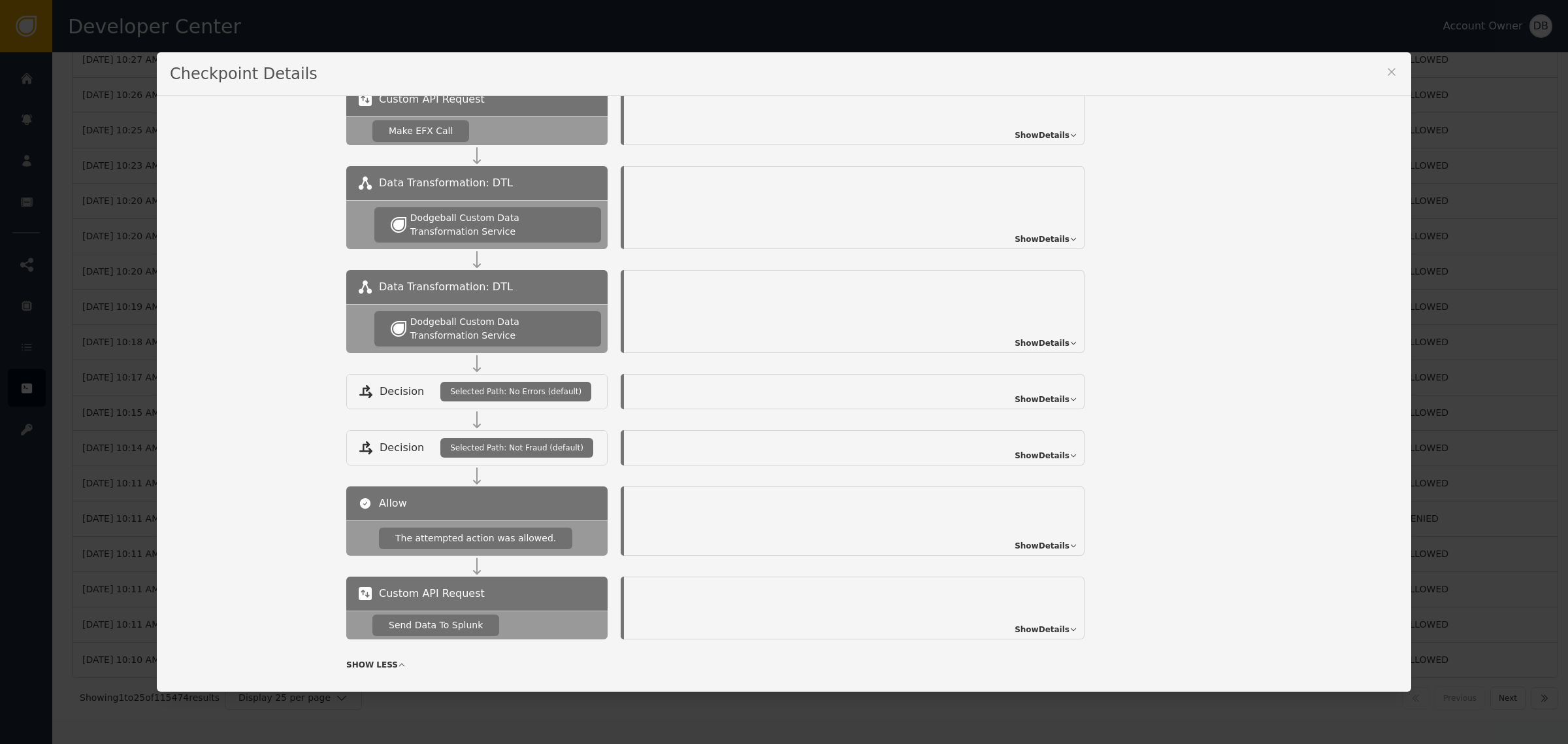
click at [1039, 135] on span "Show Details" at bounding box center [1042, 135] width 55 height 12
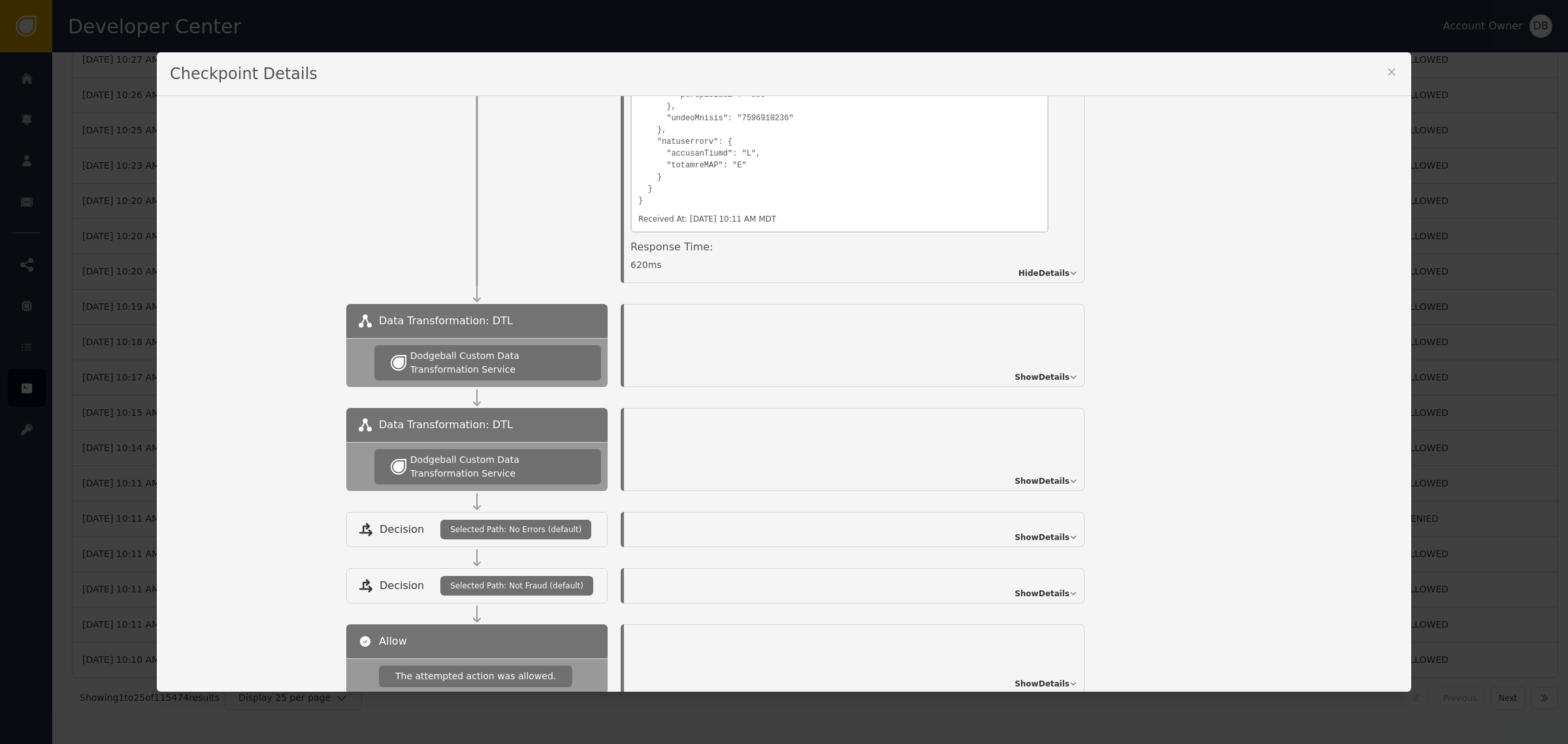
scroll to position [1602, 0]
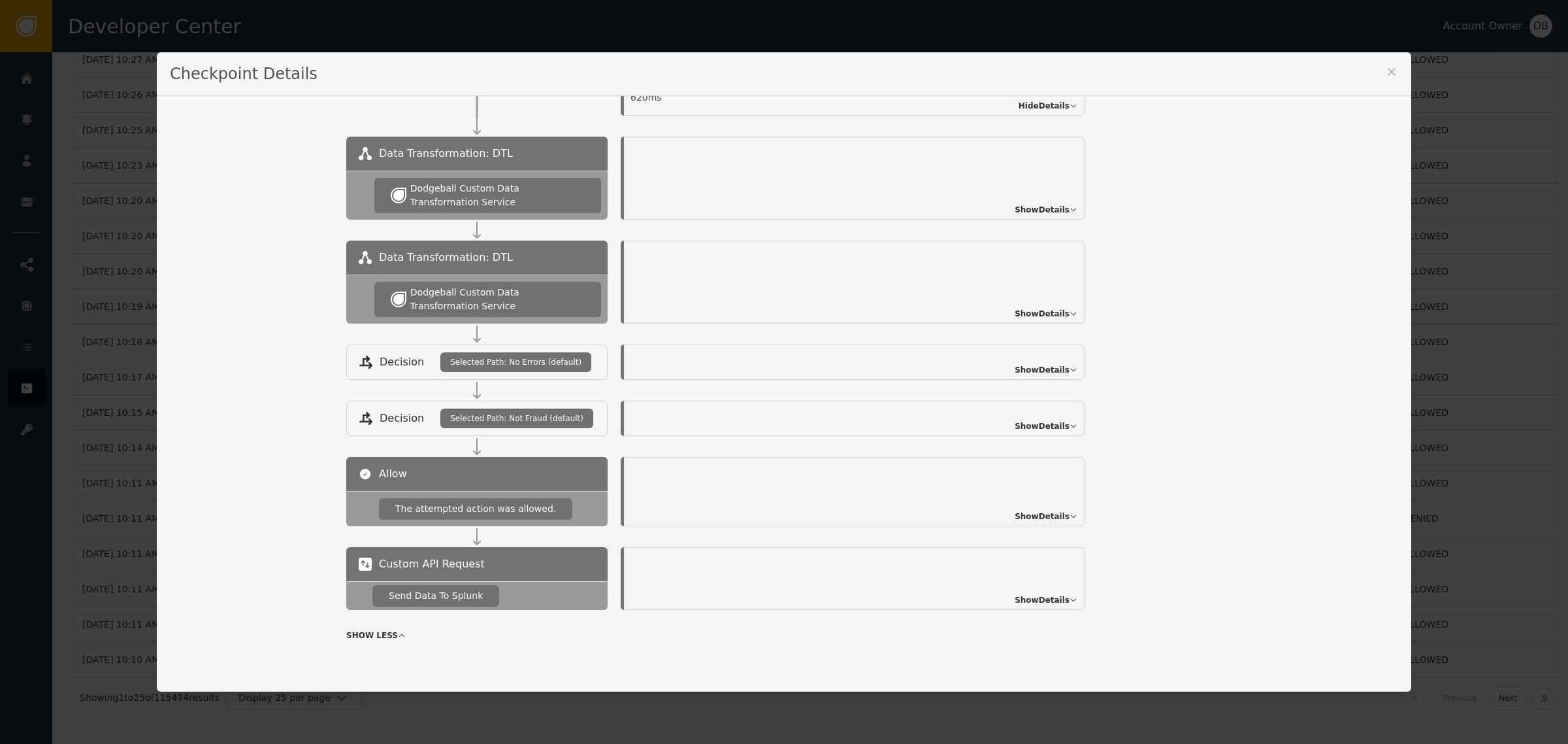
click at [1051, 202] on div "Show Details" at bounding box center [854, 178] width 461 height 83
click at [1051, 224] on div "Data Transformation: DTL Dodgeball Custom Data Transformation Service Show Deta…" at bounding box center [872, 188] width 1052 height 104
click at [1052, 215] on div "Show Details" at bounding box center [854, 178] width 461 height 83
click at [1052, 211] on span "Show Details" at bounding box center [1042, 210] width 55 height 12
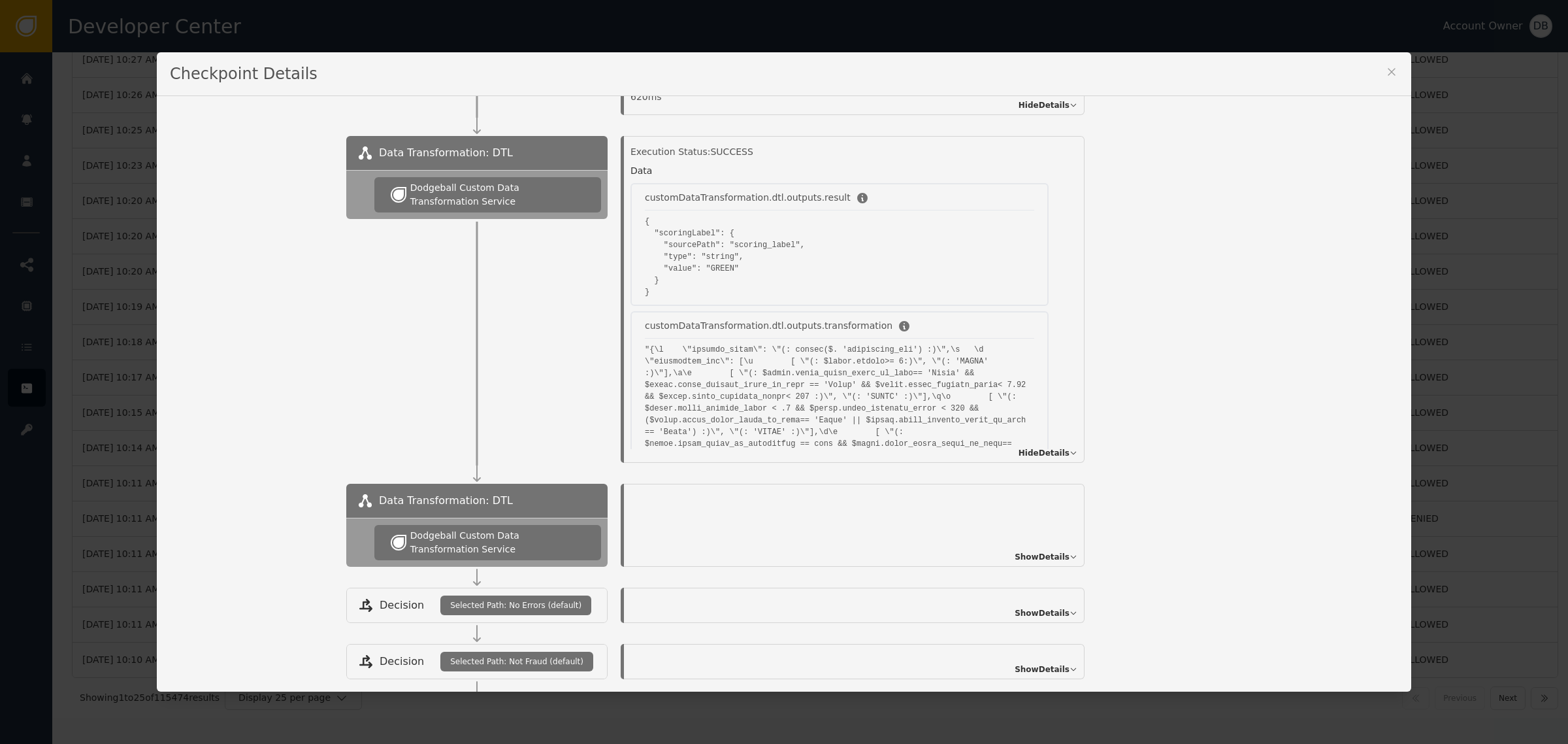
scroll to position [294, 0]
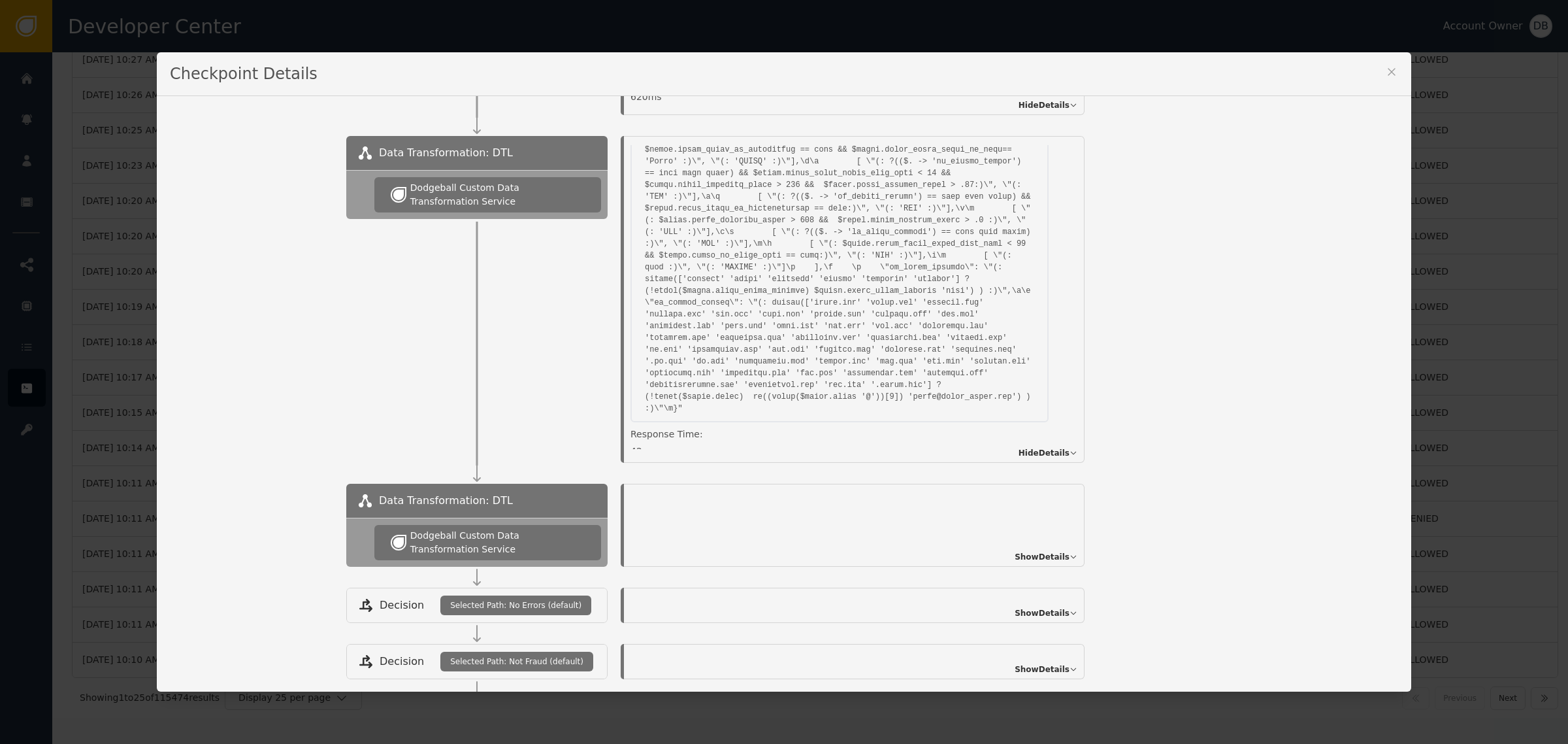
click at [1057, 563] on span "Show Details" at bounding box center [1042, 556] width 55 height 12
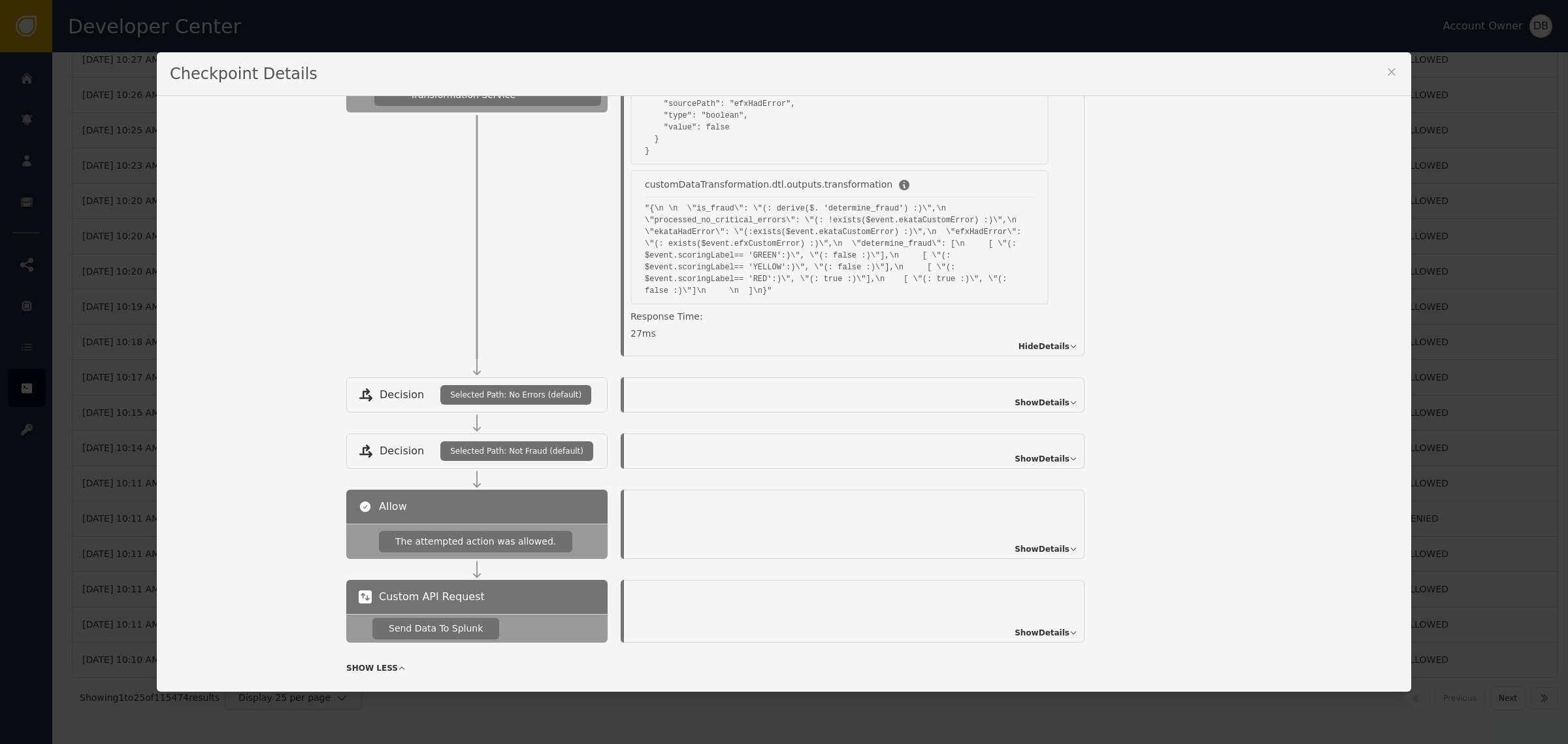
scroll to position [2089, 0]
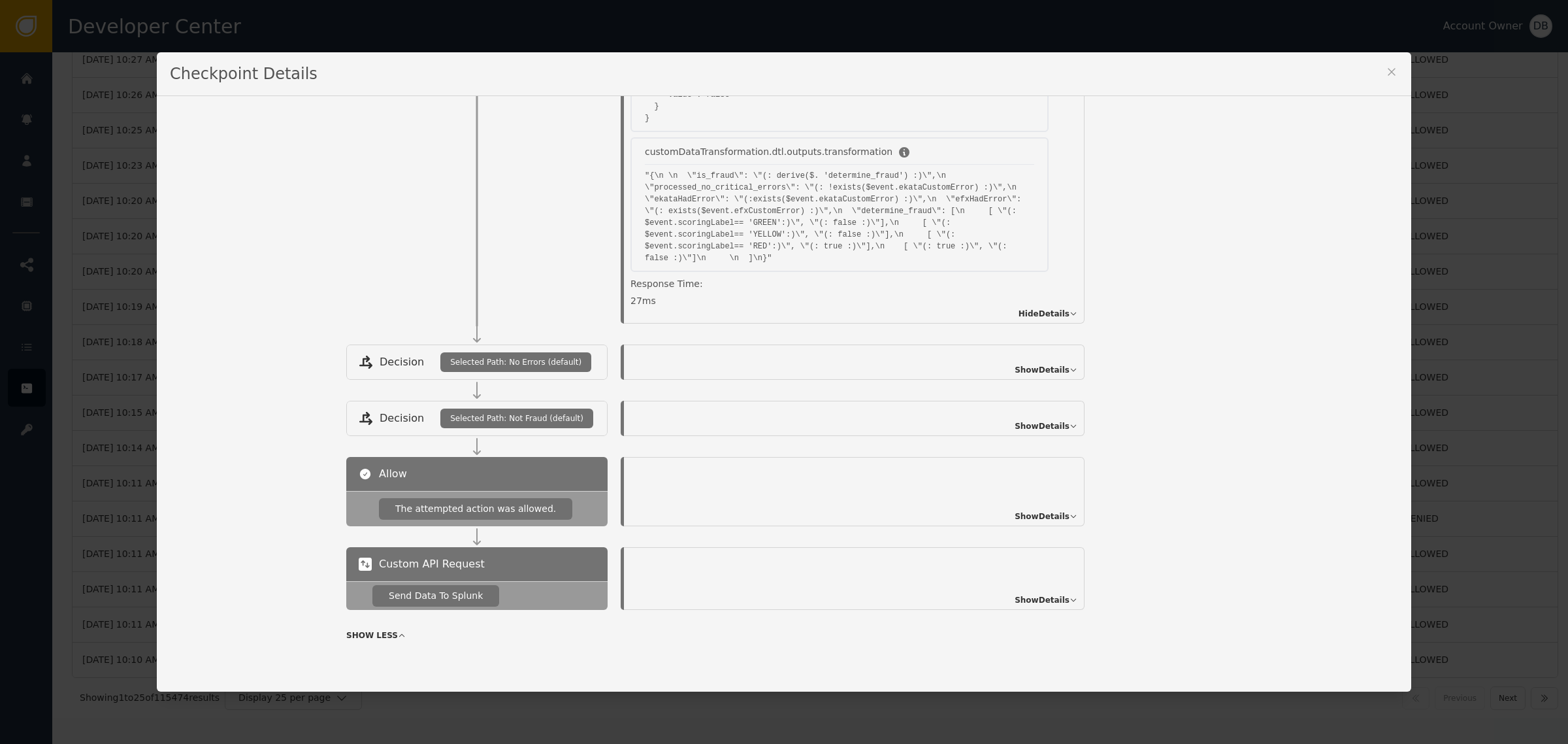
click at [1054, 523] on div "Show Details" at bounding box center [854, 492] width 461 height 70
click at [1054, 520] on span "Show Details" at bounding box center [1042, 516] width 55 height 12
click at [1043, 603] on span "Show Details" at bounding box center [1042, 600] width 55 height 12
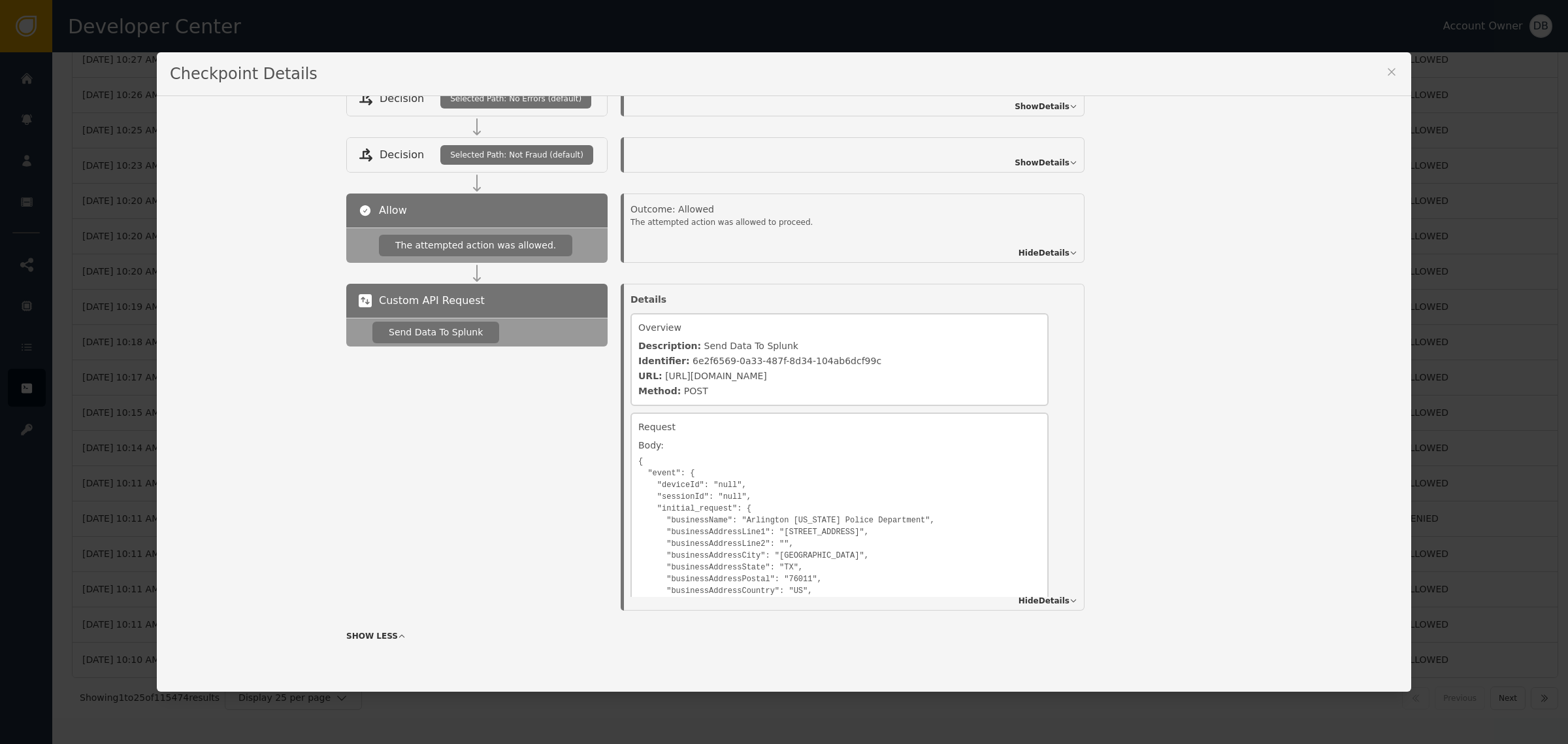
scroll to position [508, 0]
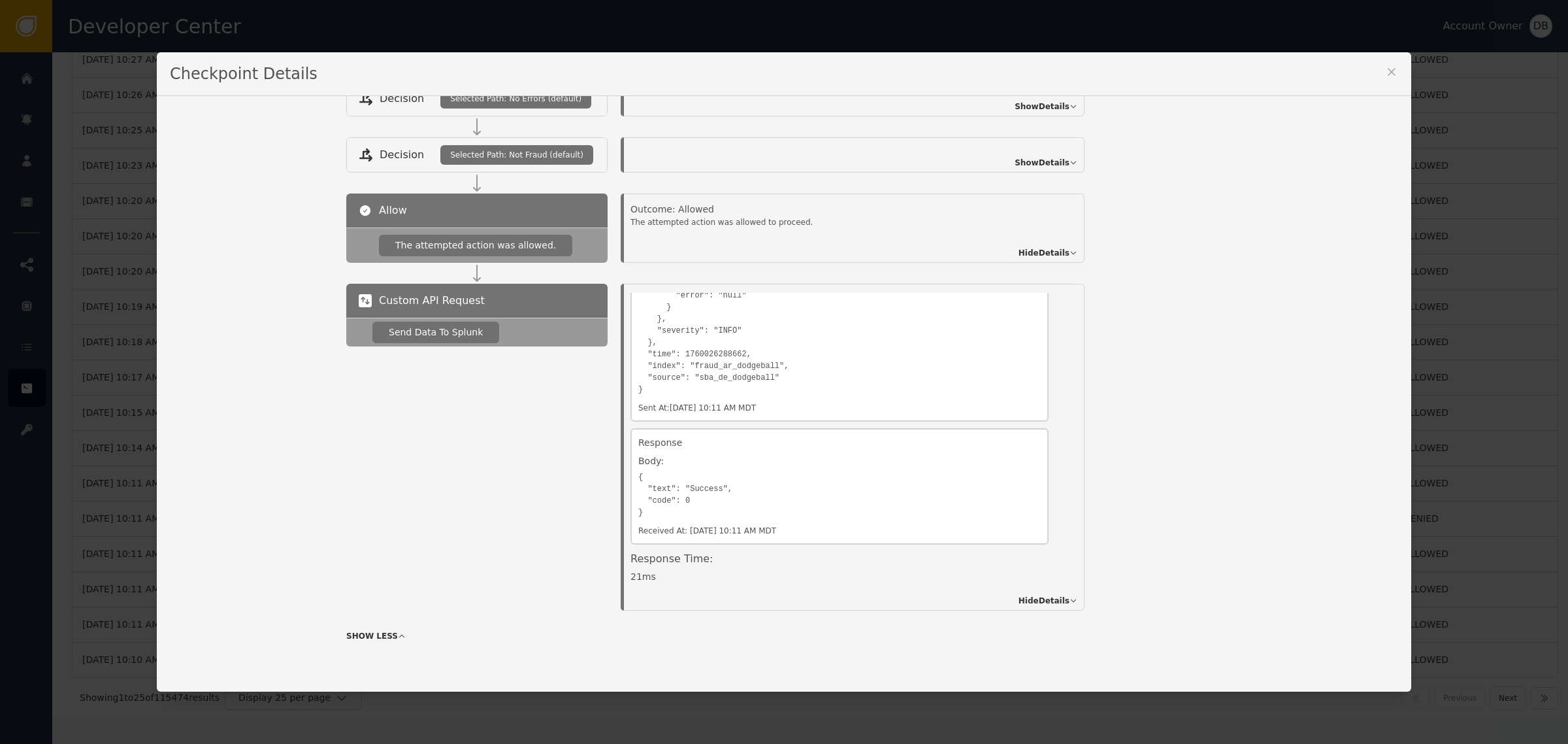
click at [1372, 507] on div "Custom API Request Send Data To Splunk Details Overview Description: Send Data …" at bounding box center [872, 447] width 1052 height 327
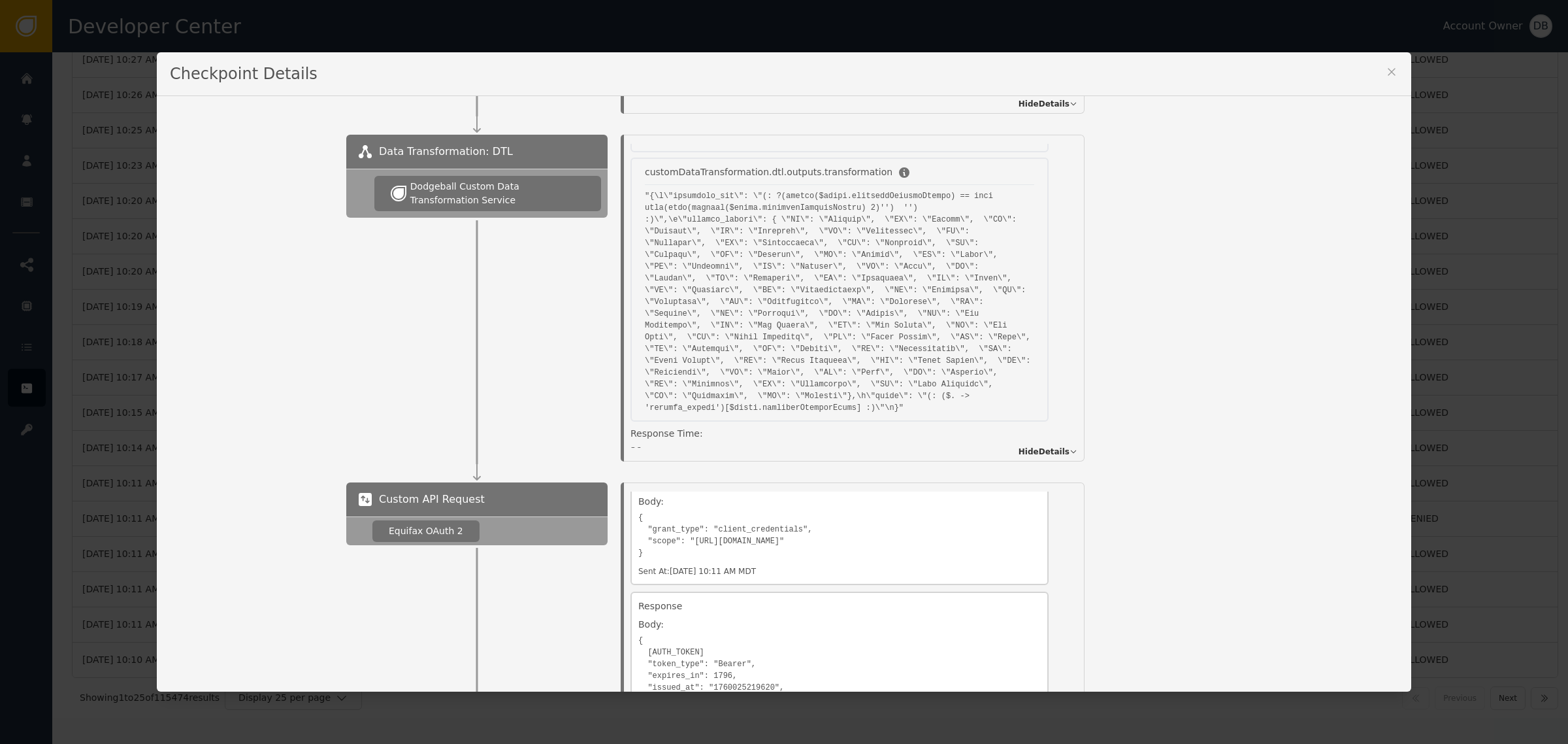
scroll to position [0, 0]
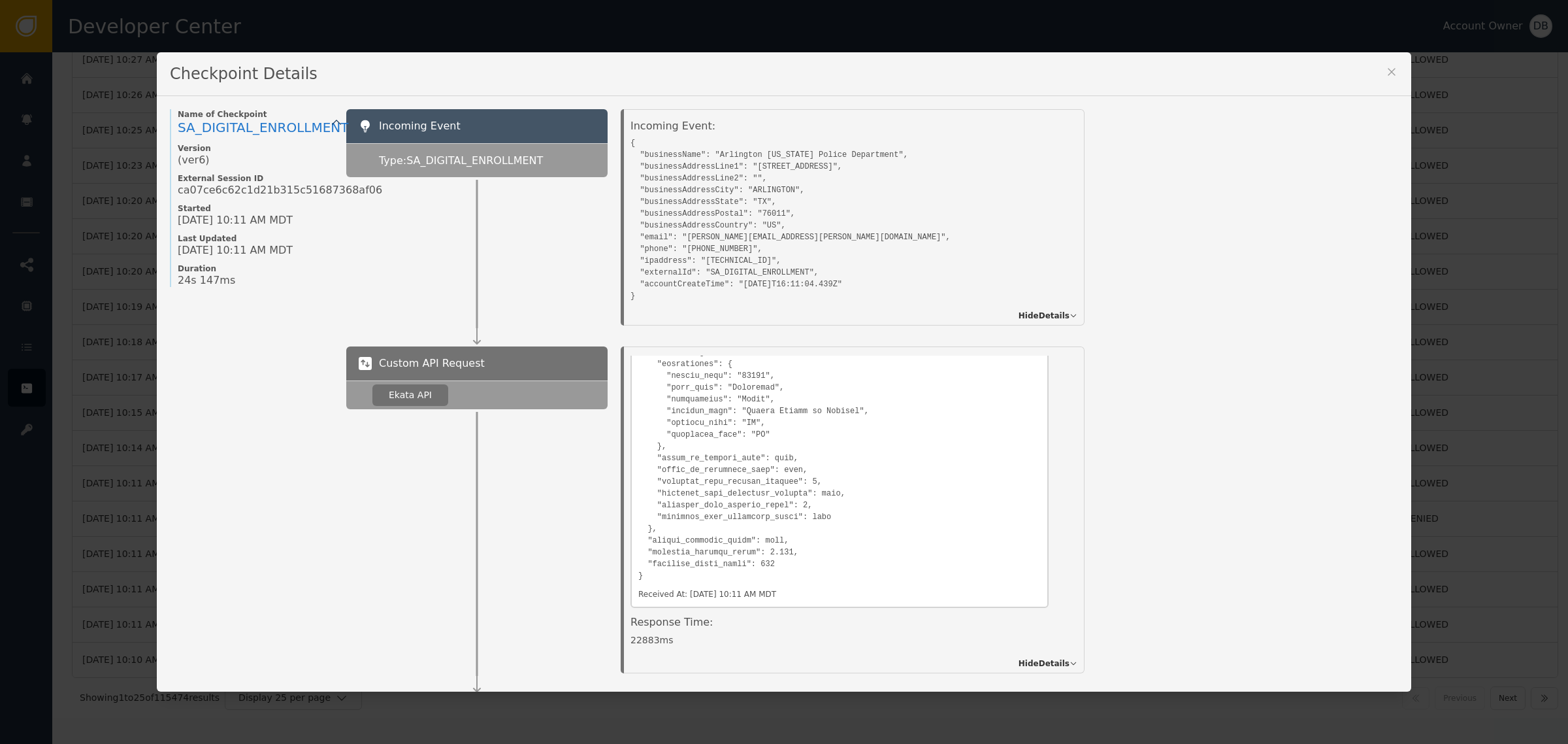
click at [1386, 77] on icon at bounding box center [1392, 71] width 13 height 13
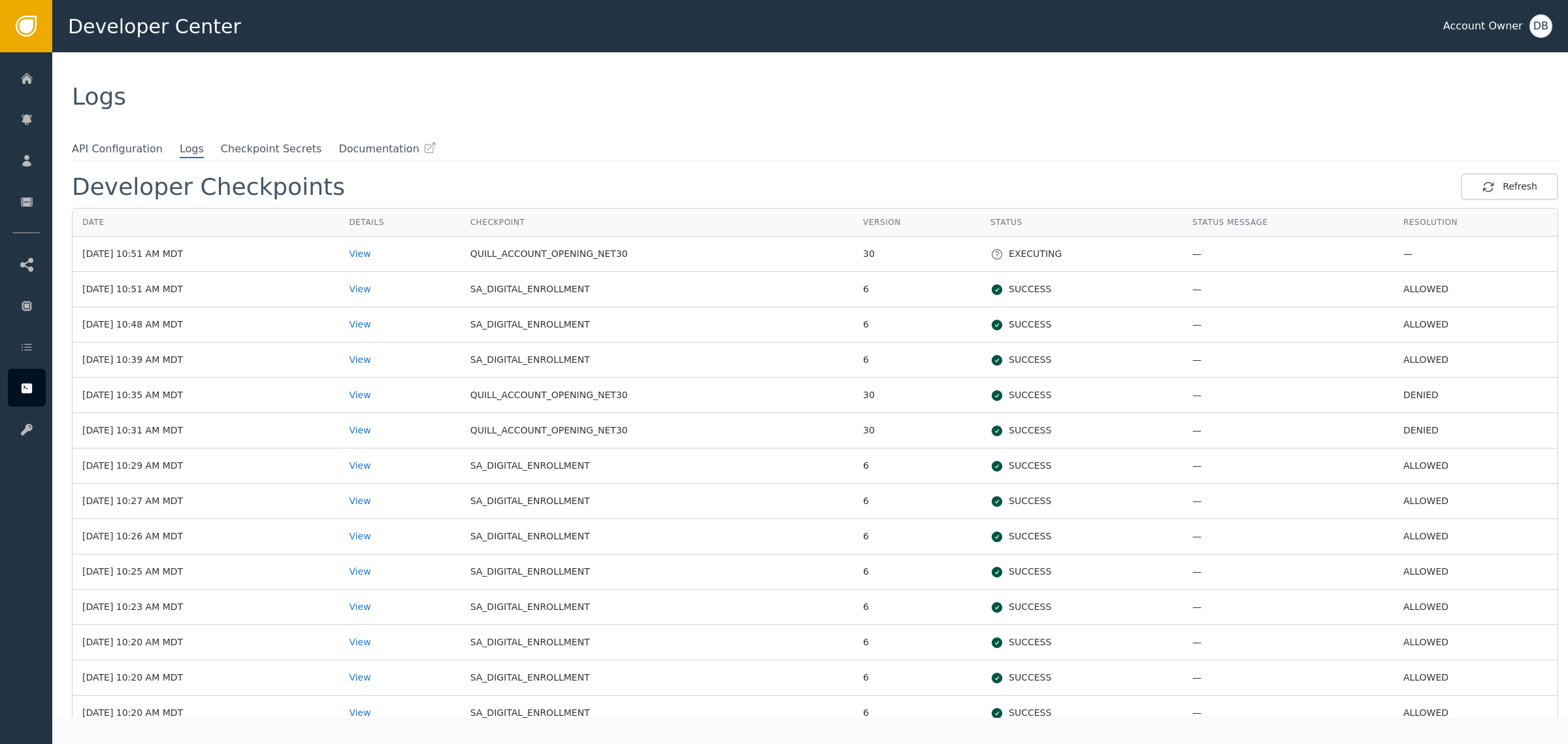
click at [1101, 126] on div "Logs" at bounding box center [810, 96] width 1516 height 89
click at [389, 292] on div "View" at bounding box center [399, 289] width 102 height 14
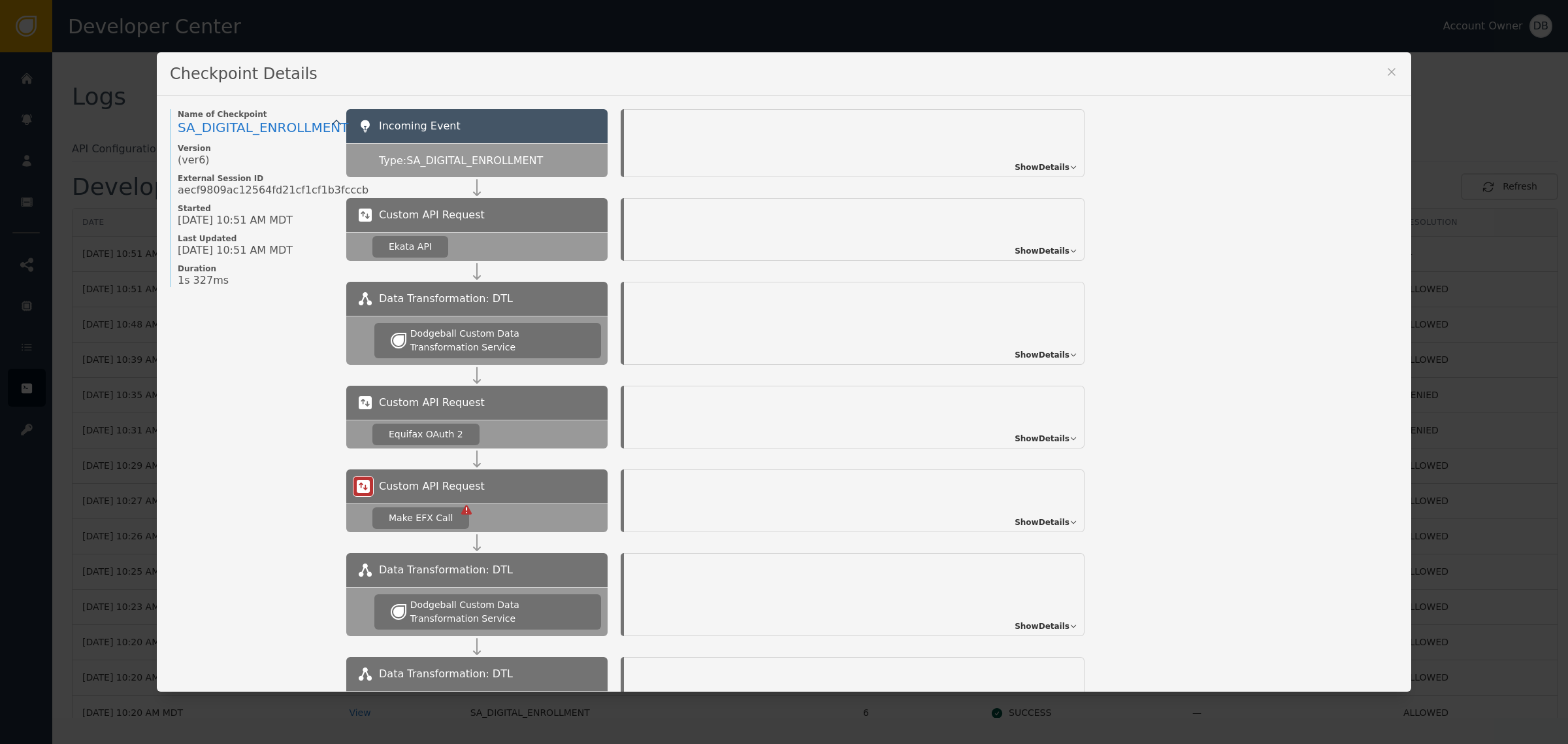
click at [1174, 340] on div "Data Transformation: DTL Dodgeball Custom Data Transformation Service Show Deta…" at bounding box center [872, 323] width 1052 height 83
click at [1043, 252] on span "Show Details" at bounding box center [1042, 251] width 55 height 12
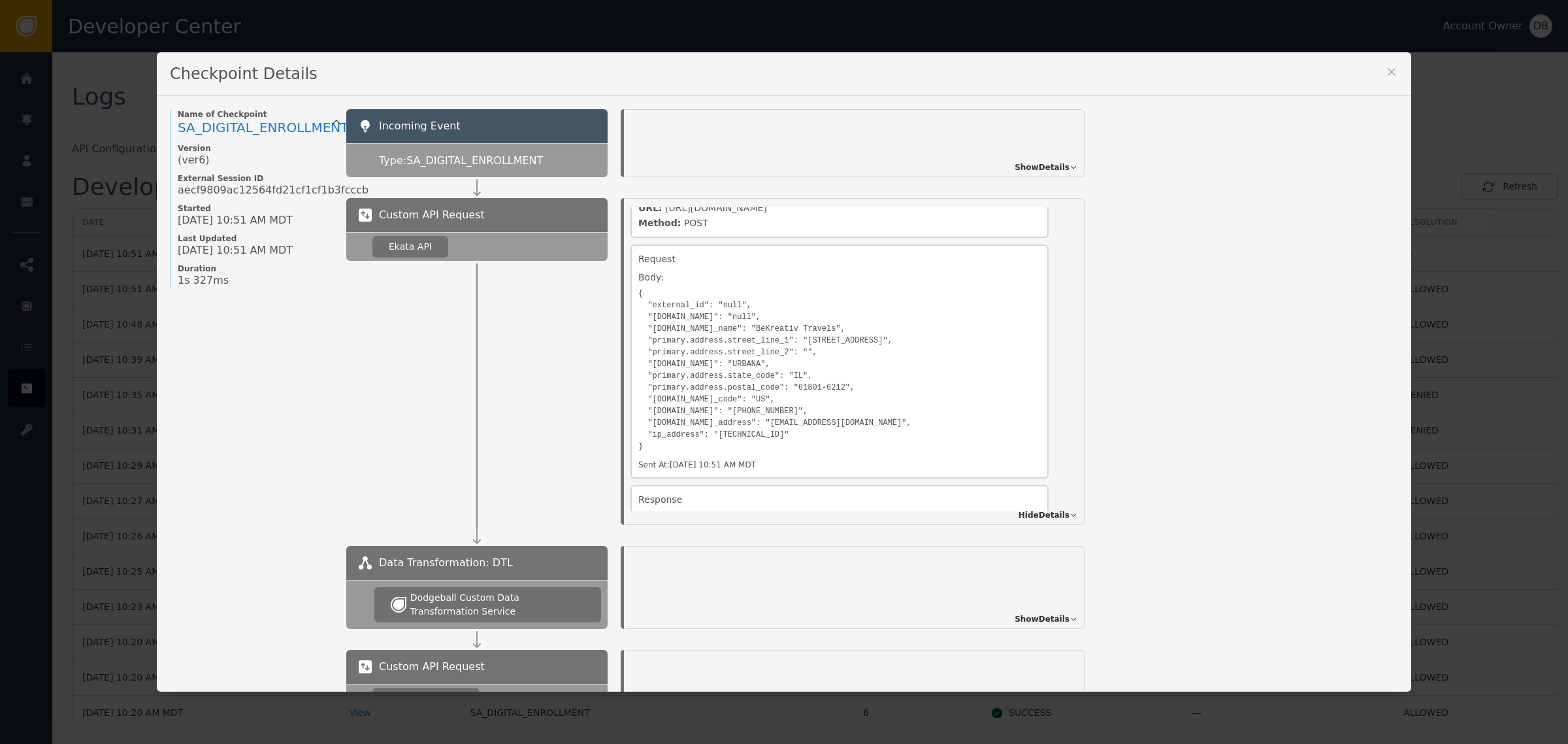
scroll to position [82, 0]
click at [1027, 163] on span "Show Details" at bounding box center [1042, 167] width 55 height 12
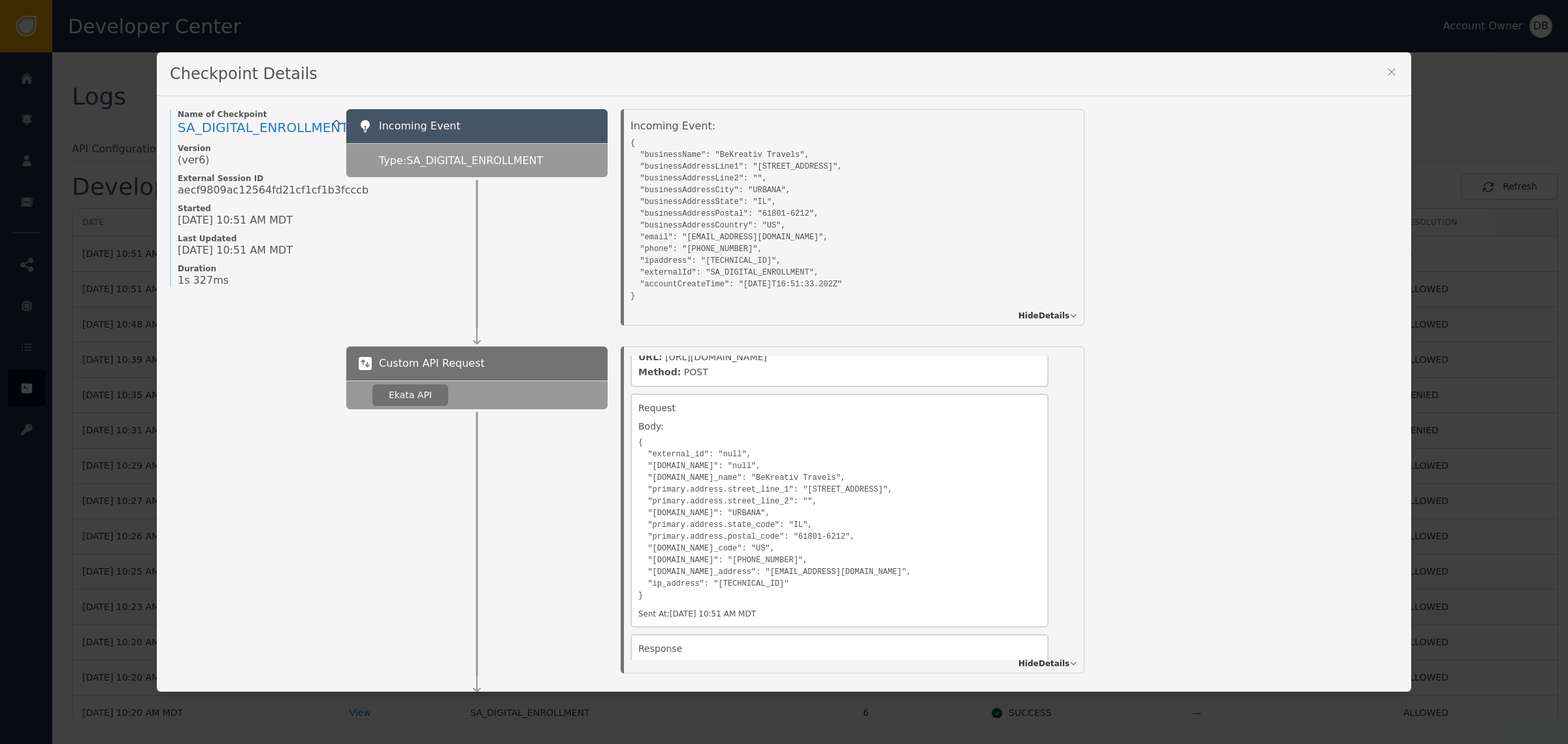
click at [731, 289] on pre "{ "businessName": "BeKreativ Travels", "businessAddressLine1": "[STREET_ADDRESS…" at bounding box center [840, 217] width 419 height 168
drag, startPoint x: 731, startPoint y: 289, endPoint x: 825, endPoint y: 289, distance: 94.0
click at [825, 289] on pre "{ "businessName": "BeKreativ Travels", "businessAddressLine1": "[STREET_ADDRESS…" at bounding box center [840, 217] width 419 height 168
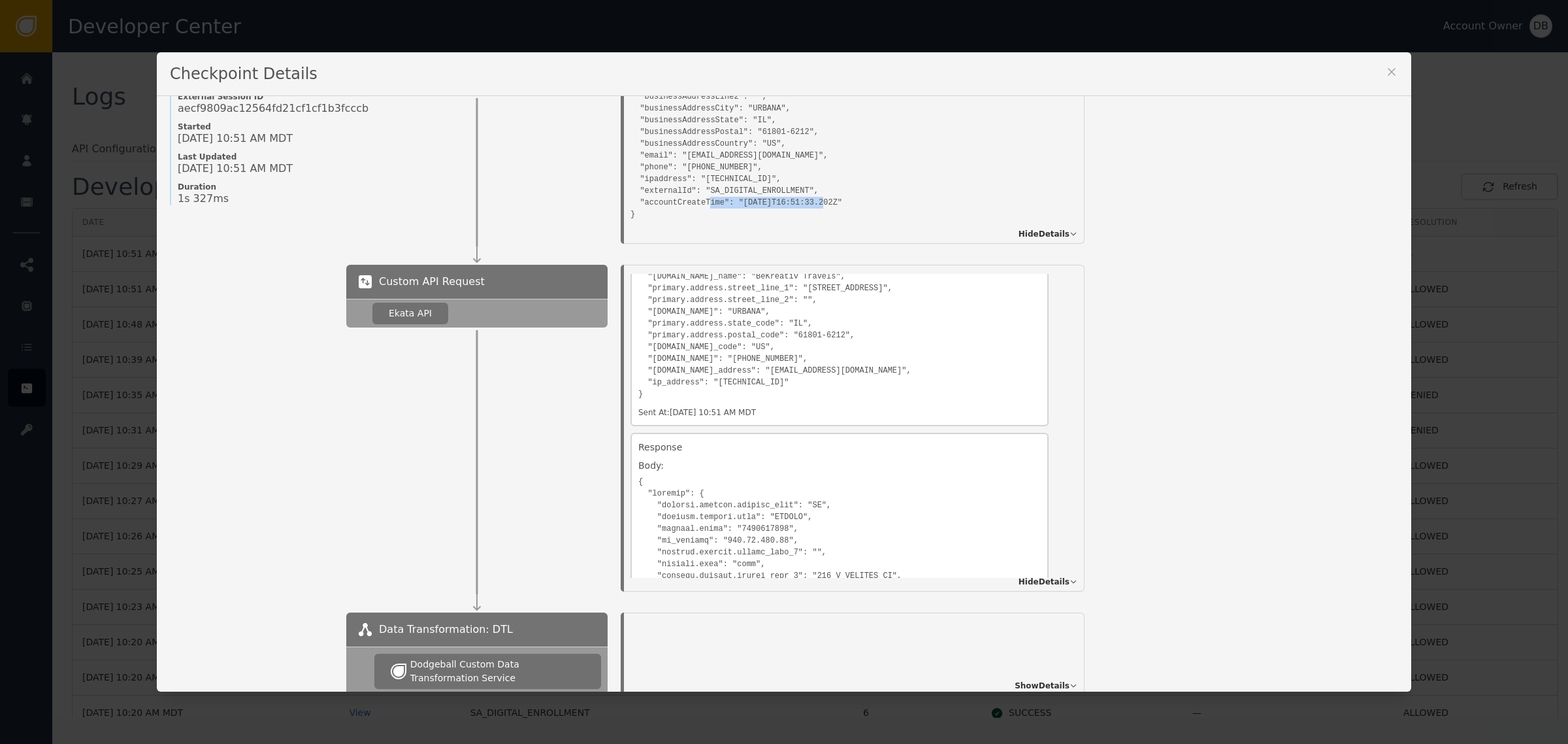
scroll to position [197, 0]
click at [688, 389] on div "1760028693655" at bounding box center [702, 386] width 76 height 14
copy div "1760028693655"
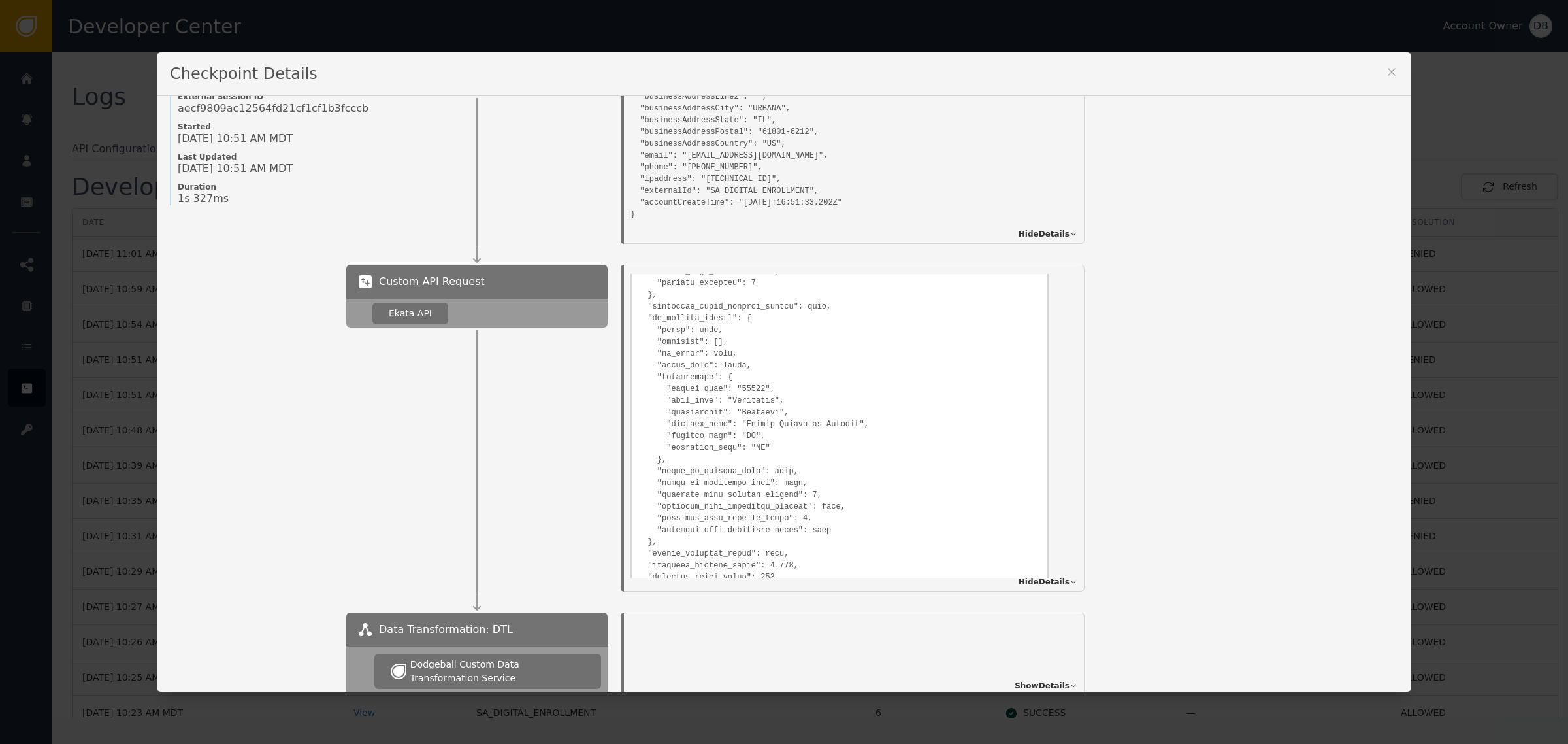
scroll to position [1260, 0]
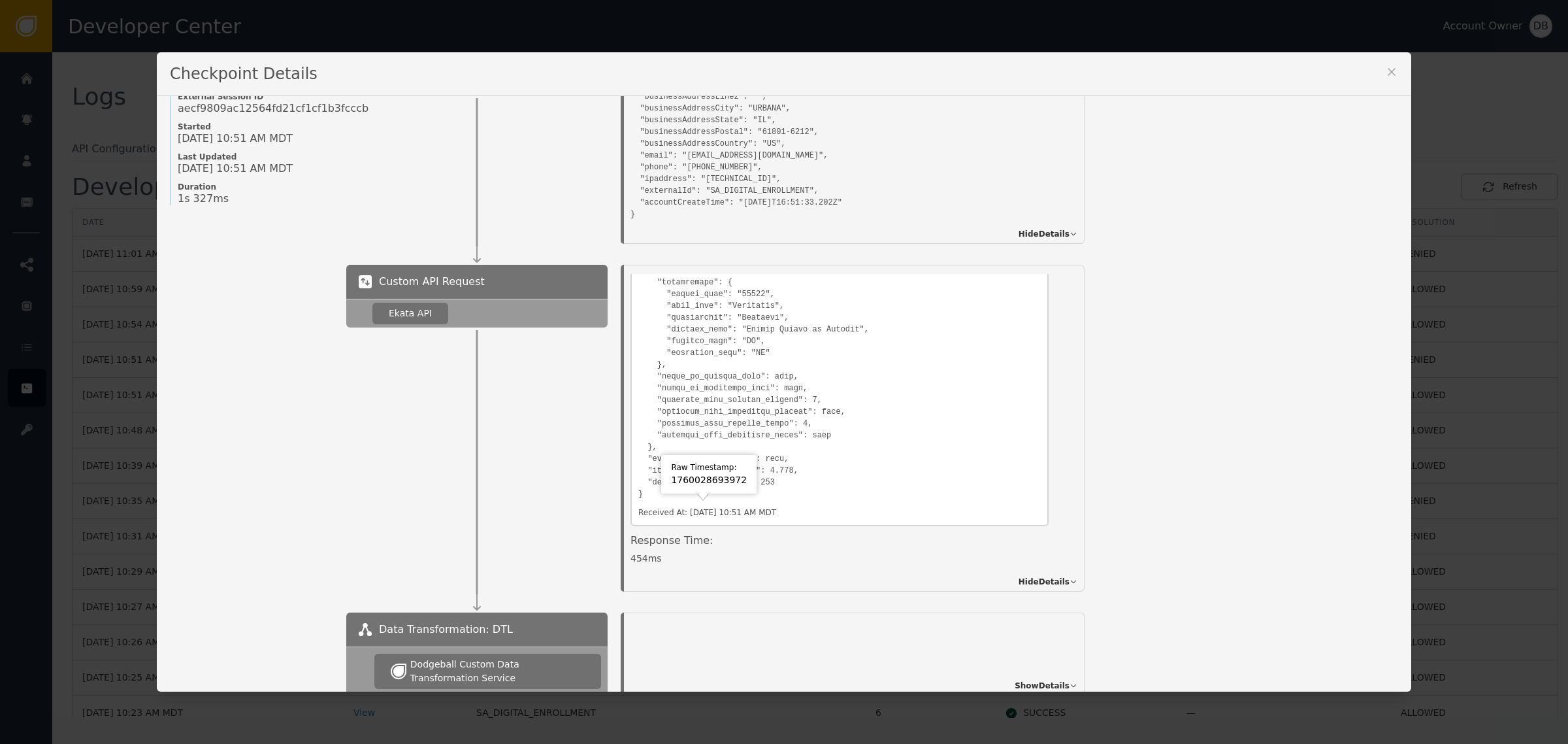
click at [761, 510] on div "Received At: [DATE] 10:51 AM MDT" at bounding box center [707, 512] width 138 height 12
click at [720, 487] on div "1760028693972" at bounding box center [709, 480] width 76 height 14
click at [720, 482] on div "1760028693972" at bounding box center [709, 480] width 76 height 14
copy div "1760028693972"
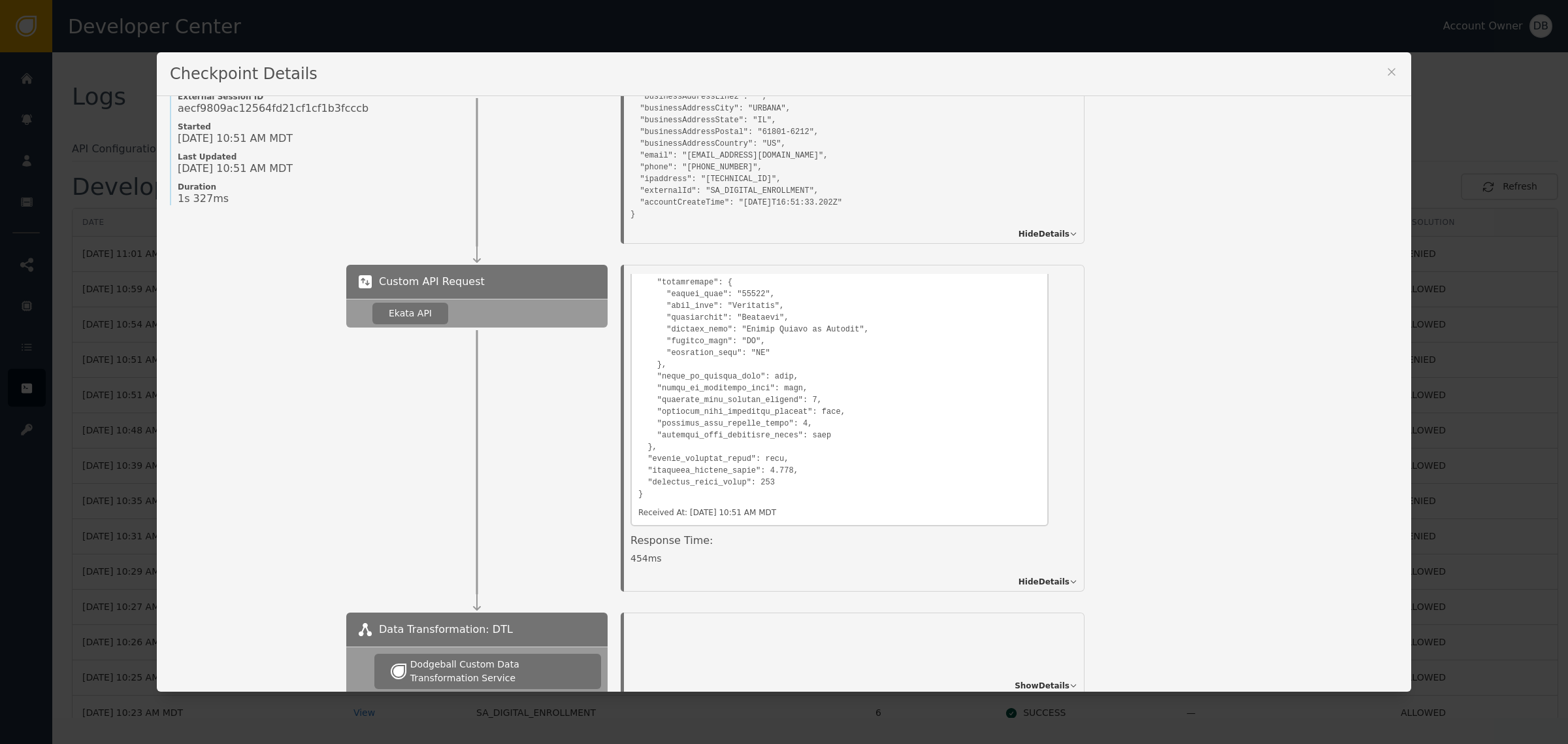
click at [1386, 76] on icon at bounding box center [1392, 71] width 13 height 13
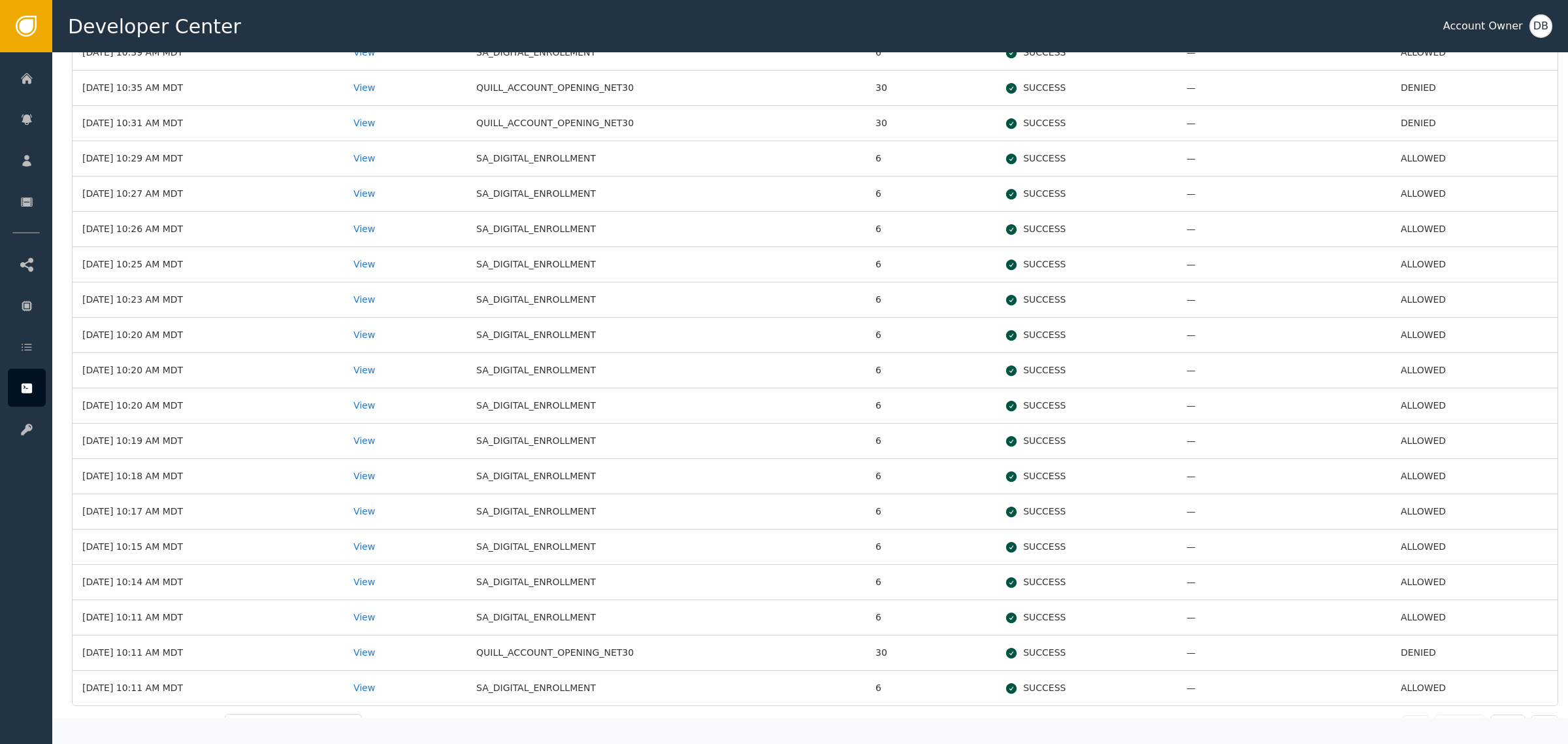
scroll to position [444, 0]
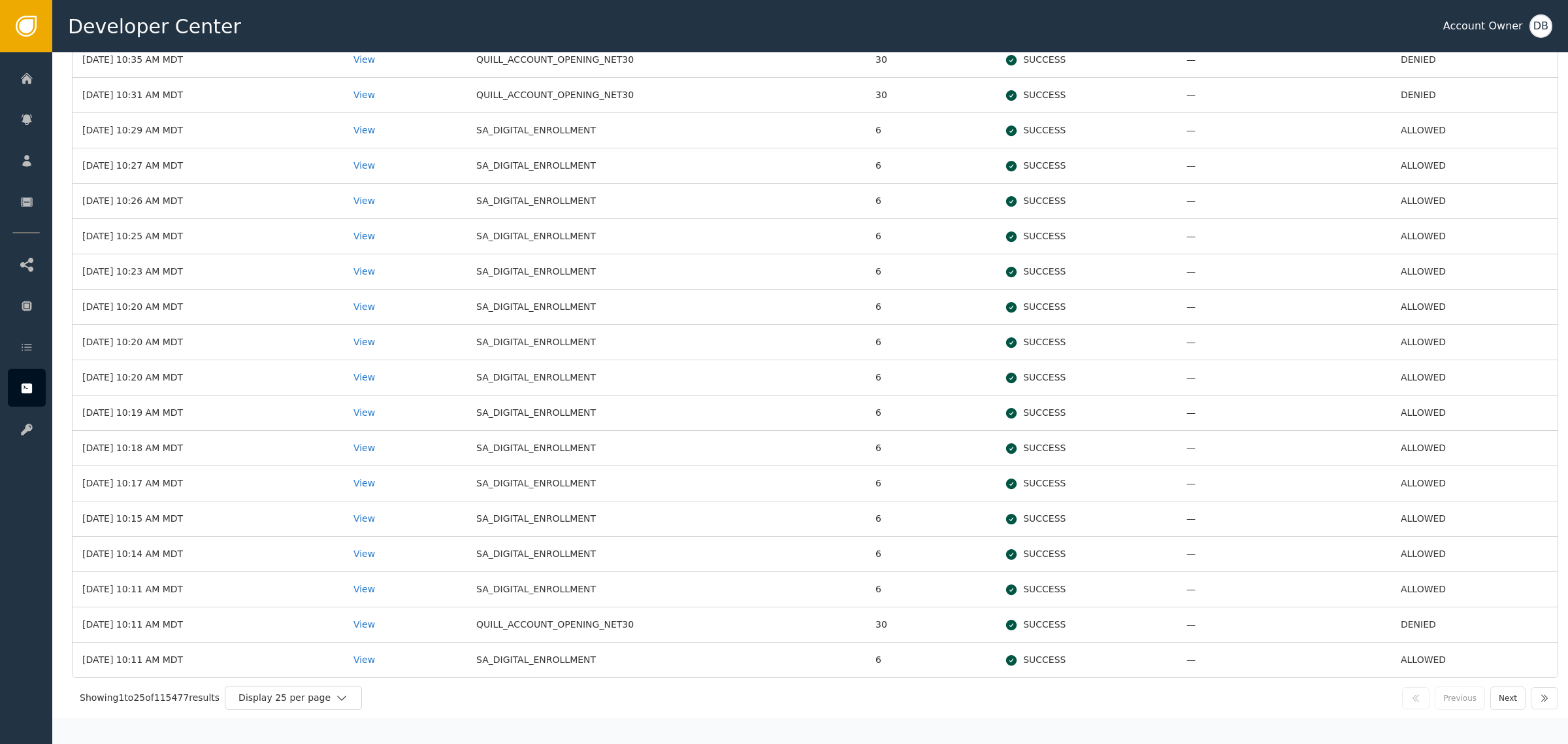
drag, startPoint x: 399, startPoint y: 590, endPoint x: 490, endPoint y: 584, distance: 91.2
click at [466, 584] on td "View" at bounding box center [405, 589] width 123 height 36
click at [1505, 698] on button "Next" at bounding box center [1508, 698] width 36 height 24
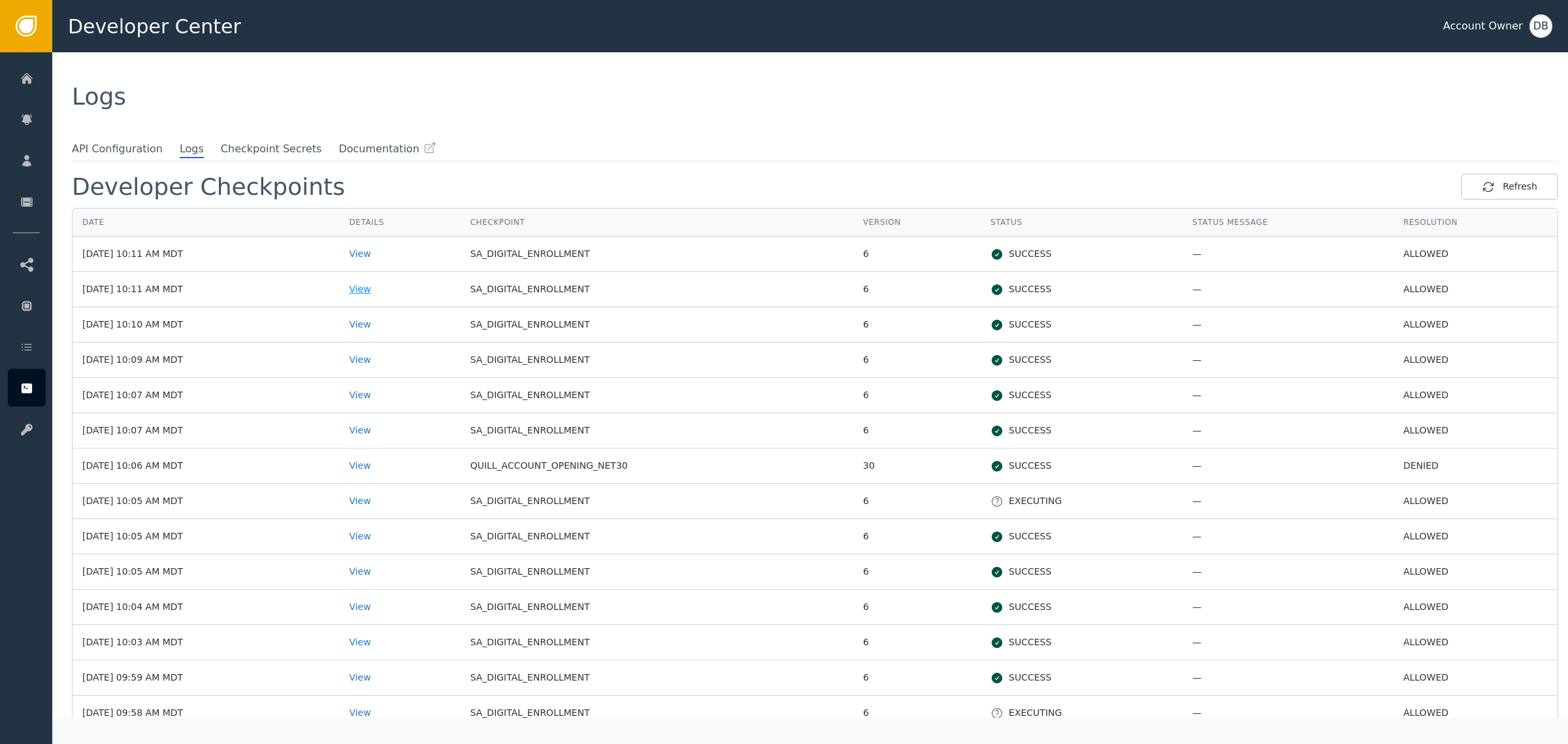
click at [383, 292] on div "View" at bounding box center [399, 289] width 102 height 14
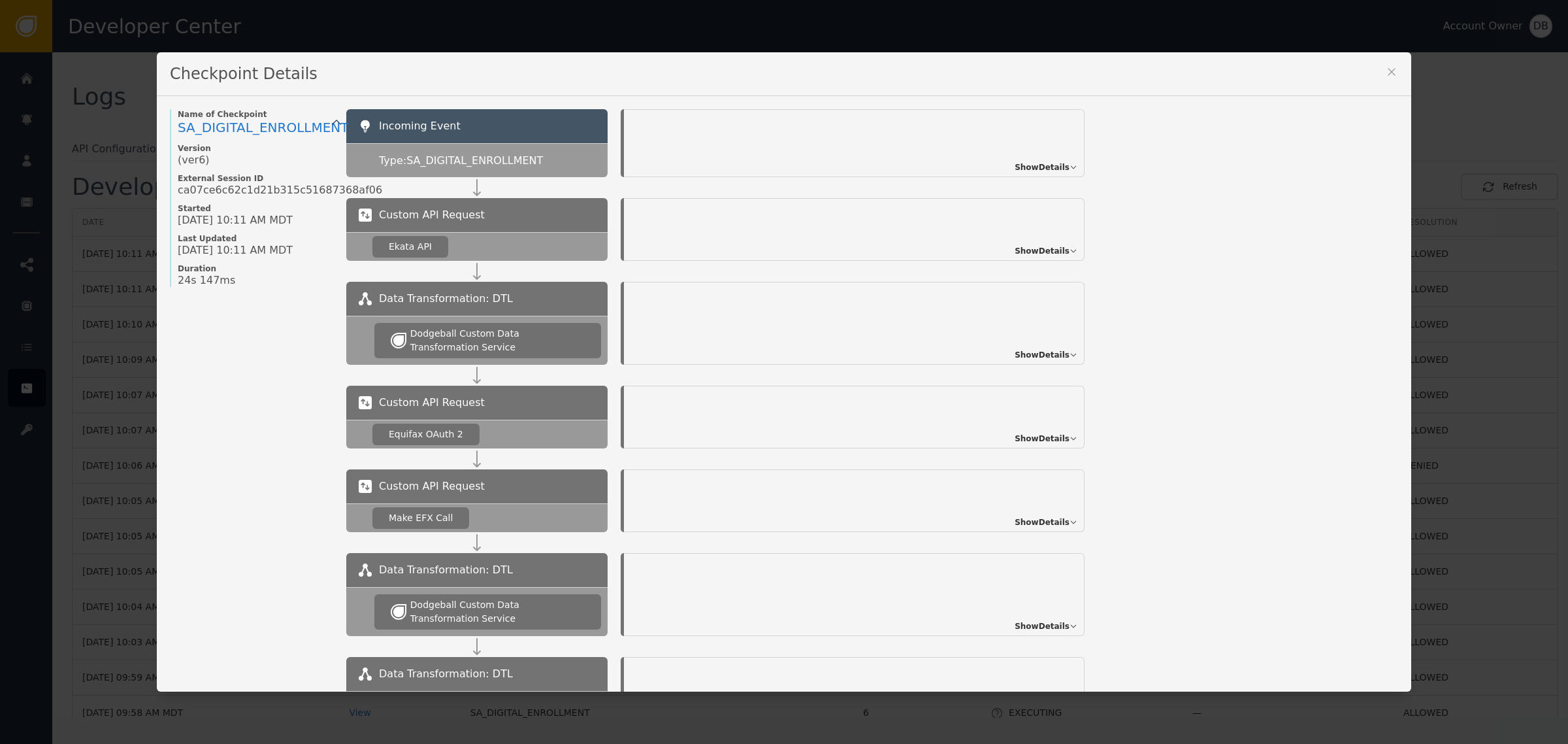
click at [1049, 172] on span "Show Details" at bounding box center [1042, 167] width 55 height 12
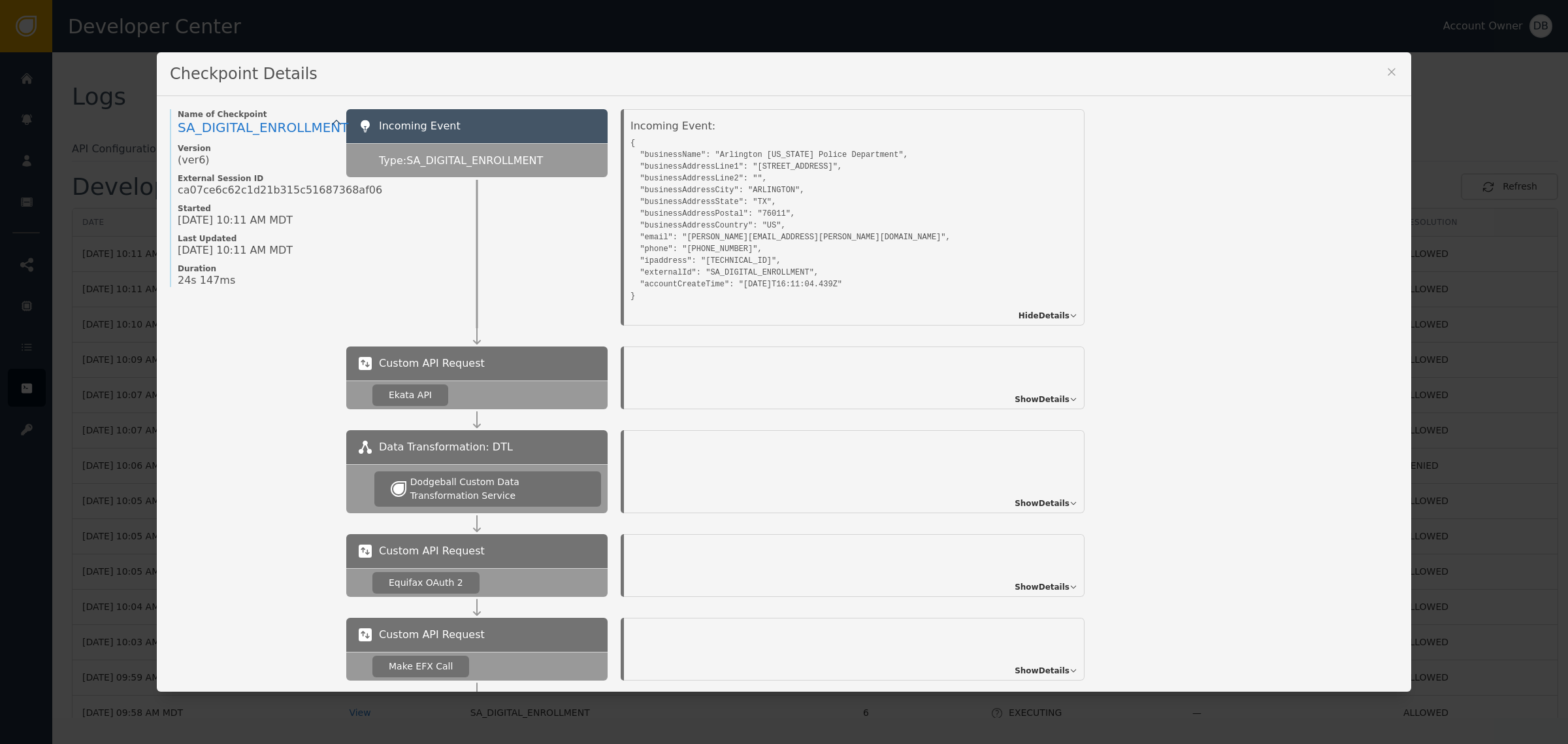
click at [1041, 403] on span "Show Details" at bounding box center [1042, 399] width 55 height 12
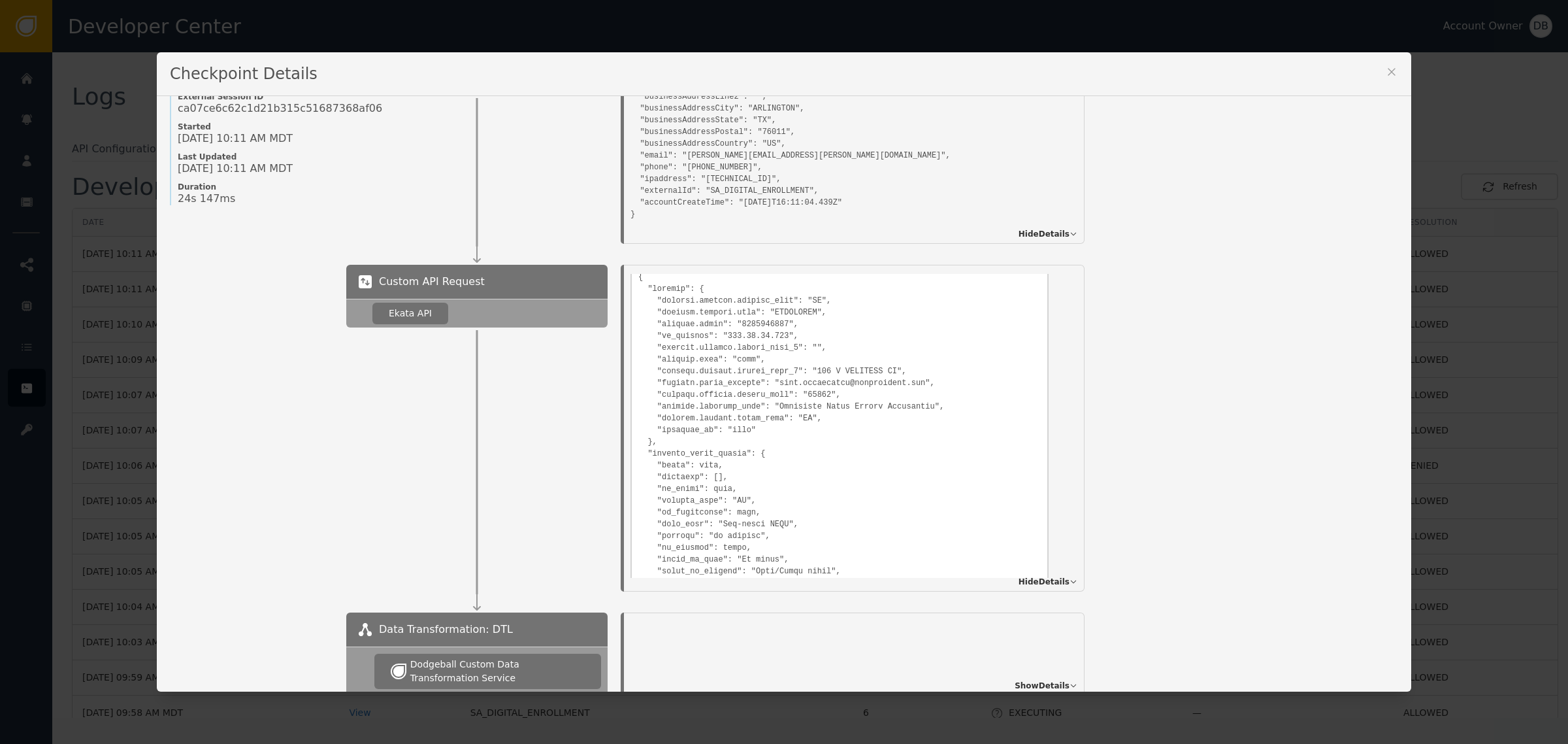
scroll to position [409, 0]
drag, startPoint x: 742, startPoint y: 427, endPoint x: 758, endPoint y: 427, distance: 16.0
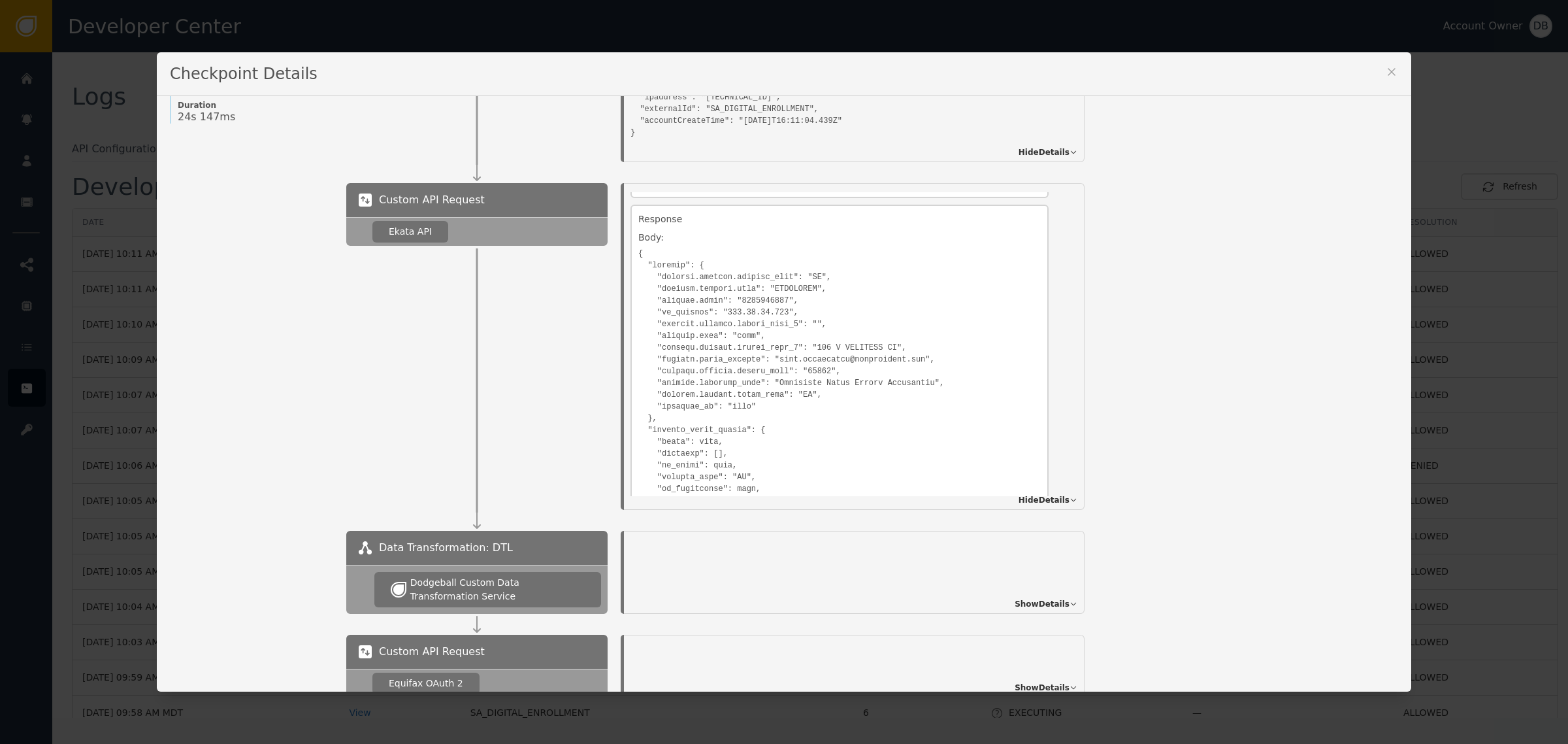
scroll to position [327, 0]
drag, startPoint x: 662, startPoint y: 292, endPoint x: 829, endPoint y: 291, distance: 167.0
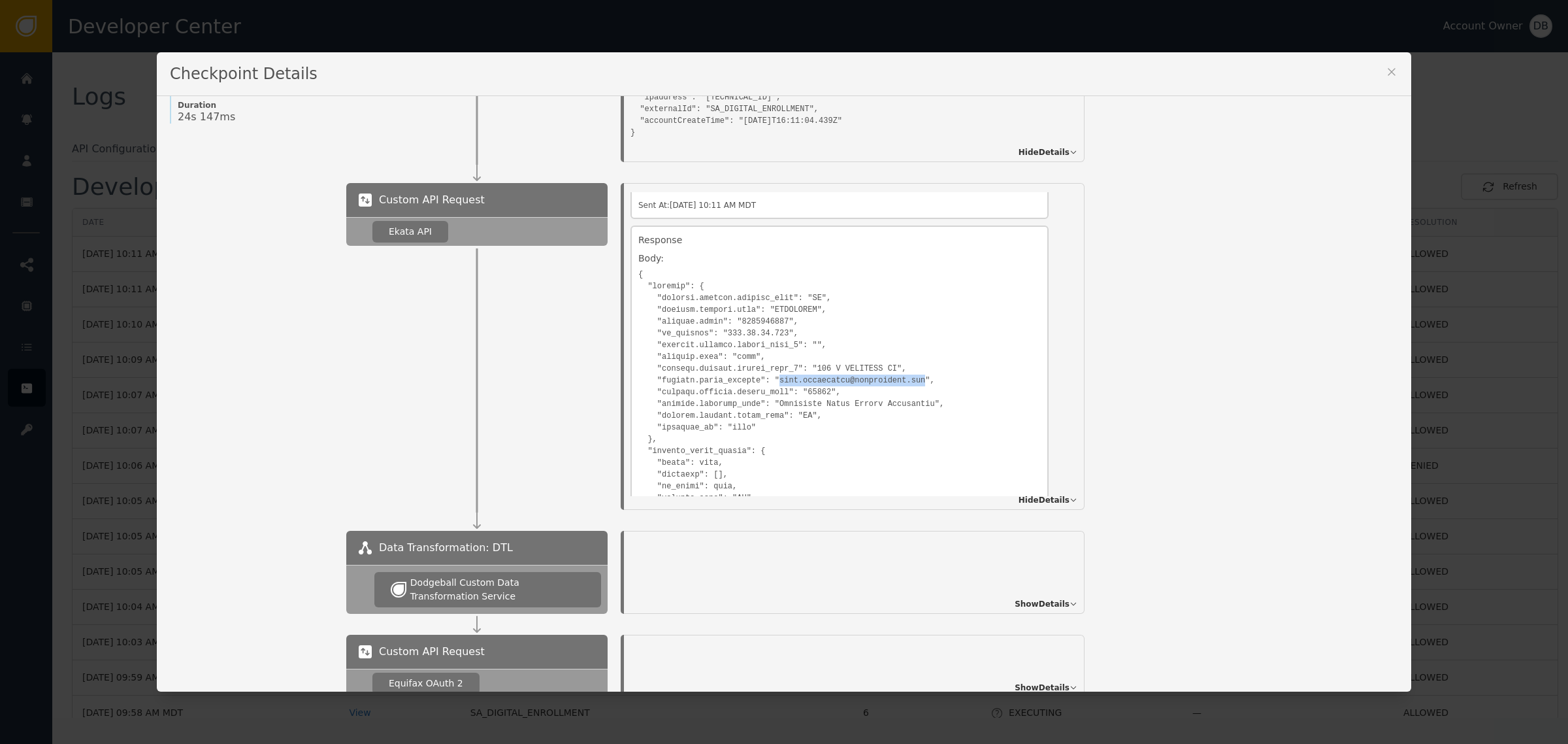
drag, startPoint x: 765, startPoint y: 376, endPoint x: 891, endPoint y: 380, distance: 126.1
copy pre "[PERSON_NAME][EMAIL_ADDRESS][PERSON_NAME][DOMAIN_NAME]"
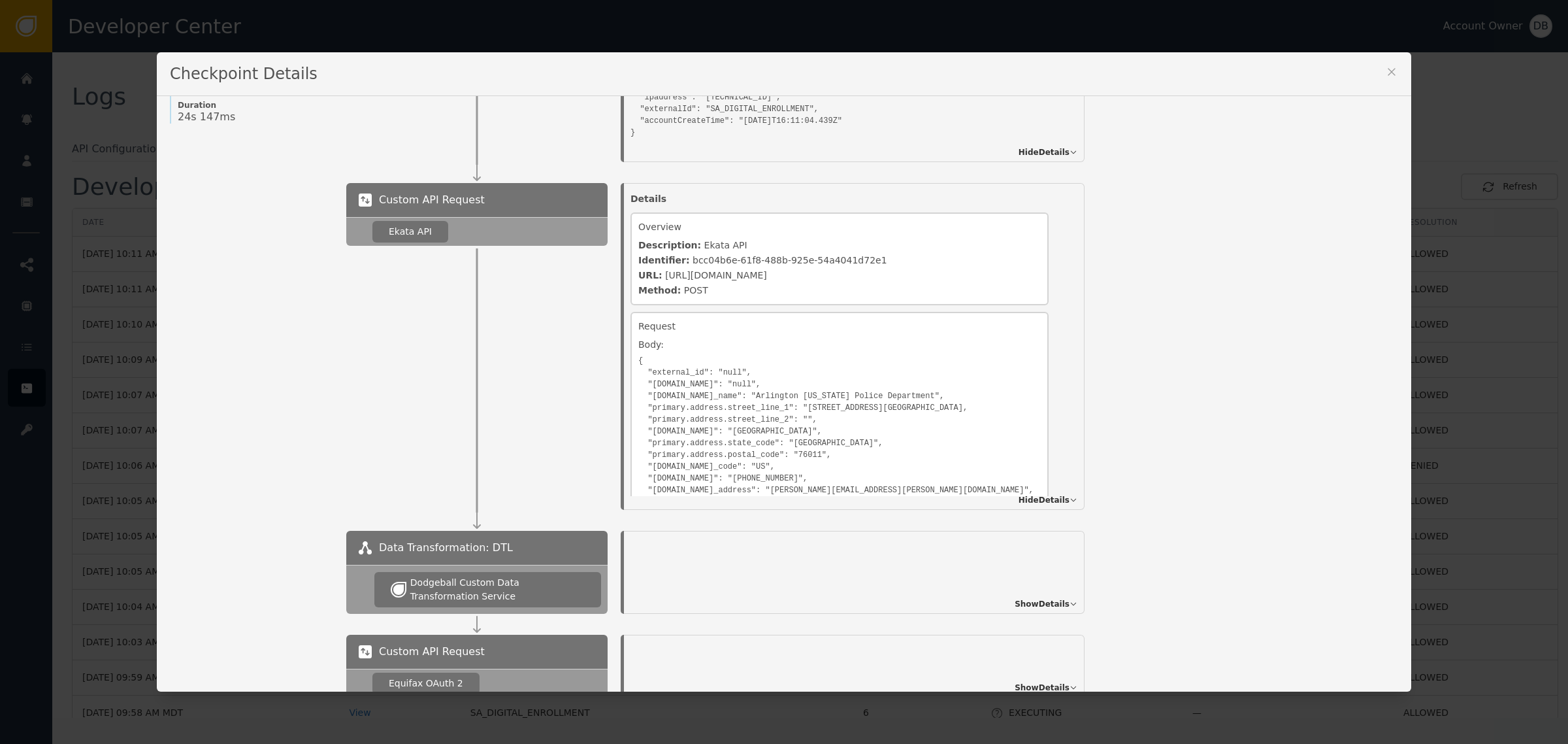
scroll to position [0, 0]
